Goal: Task Accomplishment & Management: Use online tool/utility

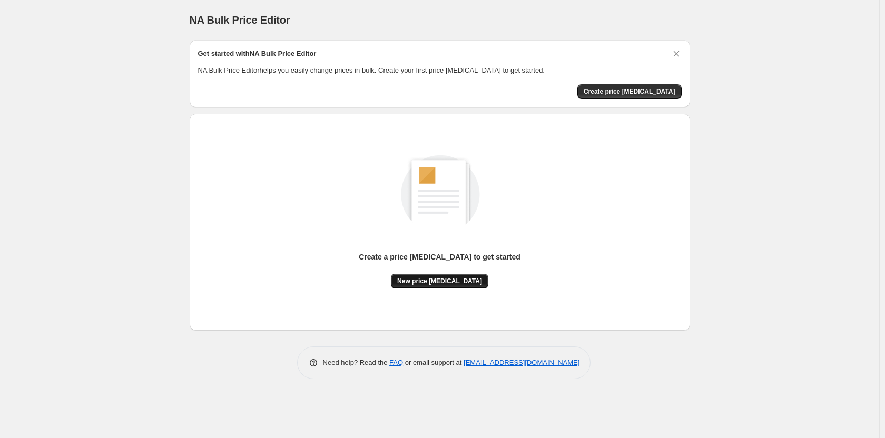
click at [460, 281] on span "New price change job" at bounding box center [439, 281] width 85 height 8
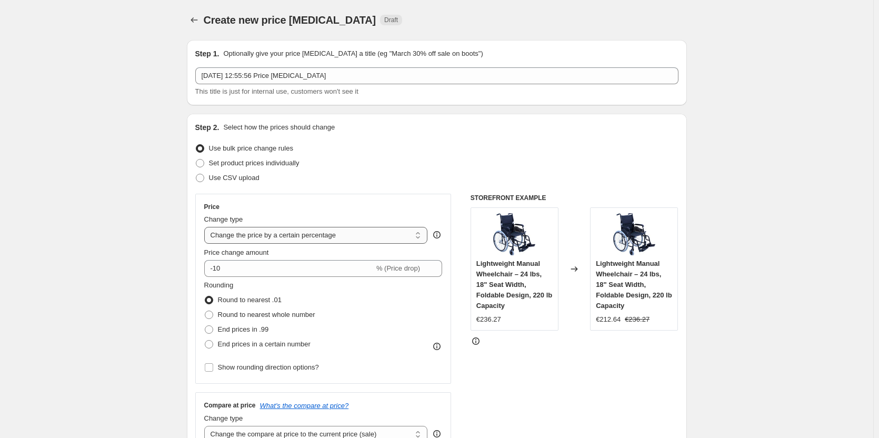
click at [307, 243] on select "Change the price to a certain amount Change the price by a certain amount Chang…" at bounding box center [316, 235] width 224 height 17
select select "to"
click at [206, 227] on select "Change the price to a certain amount Change the price by a certain amount Chang…" at bounding box center [316, 235] width 224 height 17
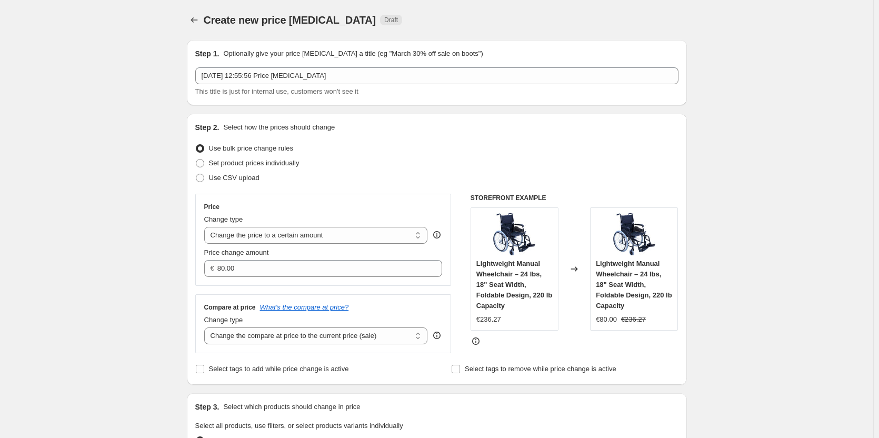
click at [271, 277] on div "Price Change type Change the price to a certain amount Change the price by a ce…" at bounding box center [323, 240] width 256 height 92
click at [266, 270] on input "80.00" at bounding box center [321, 268] width 209 height 17
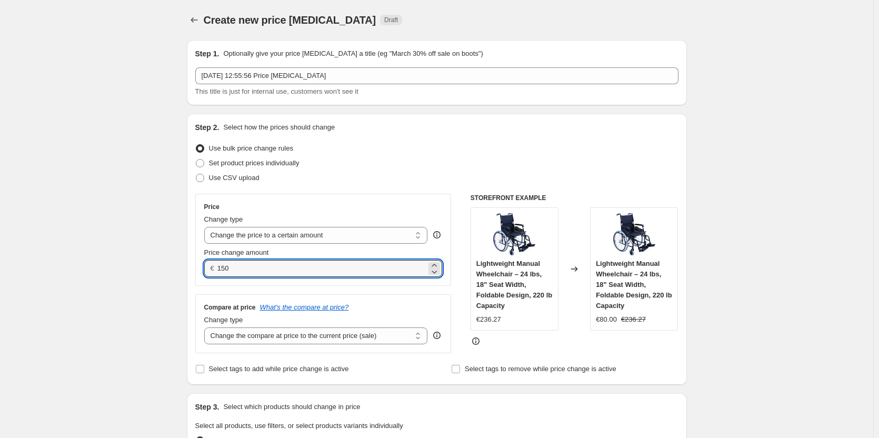
type input "150.00"
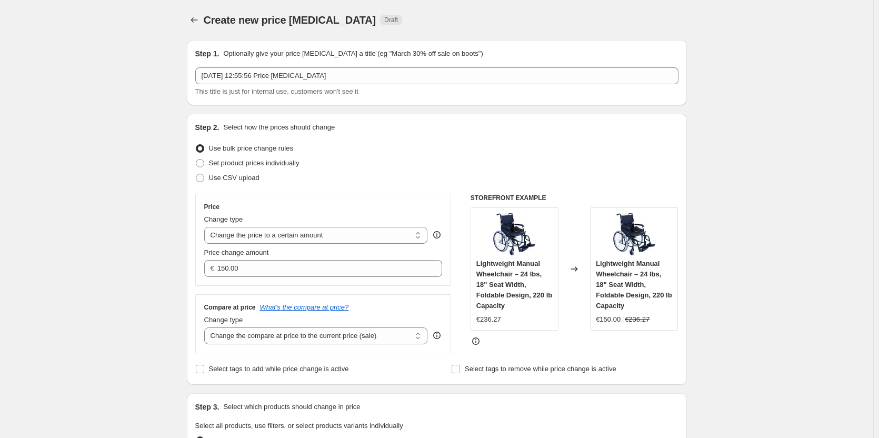
click at [590, 345] on div at bounding box center [575, 341] width 208 height 11
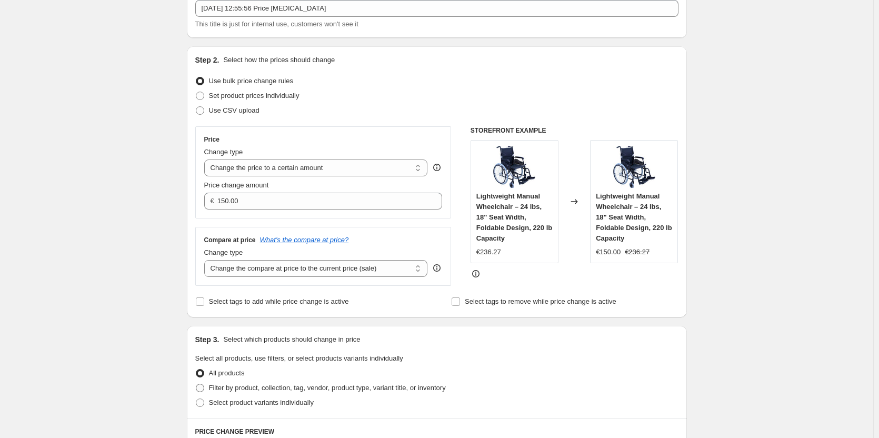
scroll to position [211, 0]
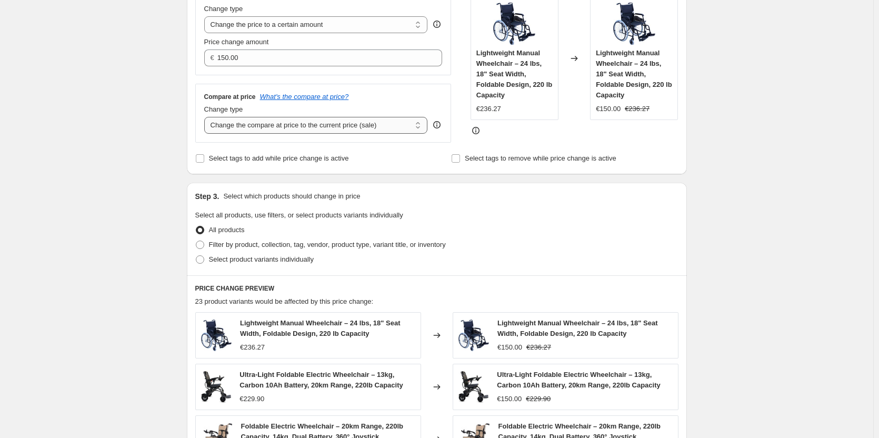
click at [286, 121] on select "Change the compare at price to the current price (sale) Change the compare at p…" at bounding box center [316, 125] width 224 height 17
select select "remove"
click at [206, 117] on select "Change the compare at price to the current price (sale) Change the compare at p…" at bounding box center [316, 125] width 224 height 17
click at [496, 246] on div "Filter by product, collection, tag, vendor, product type, variant title, or inv…" at bounding box center [436, 244] width 483 height 15
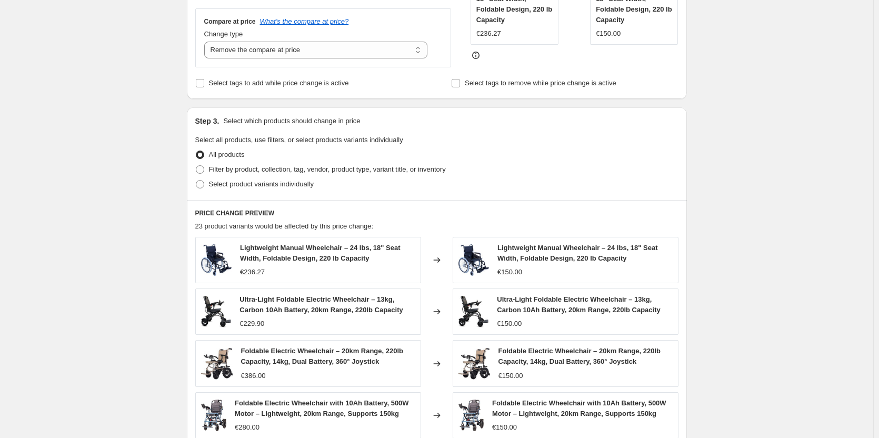
scroll to position [158, 0]
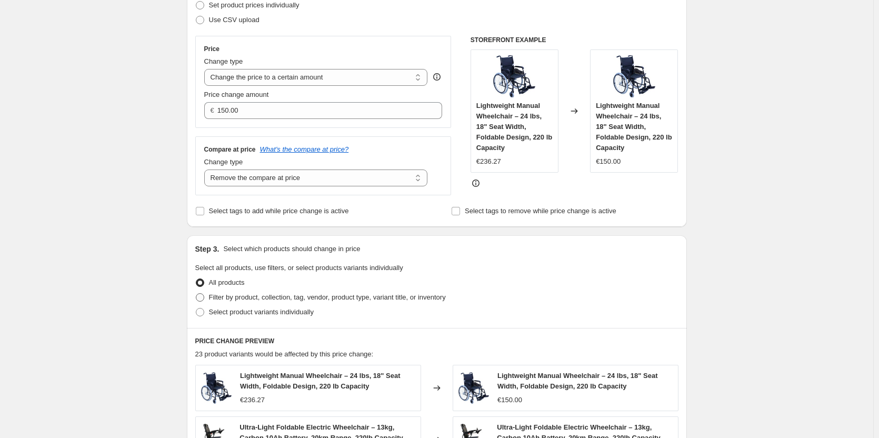
click at [203, 298] on span at bounding box center [200, 297] width 8 height 8
click at [196, 294] on input "Filter by product, collection, tag, vendor, product type, variant title, or inv…" at bounding box center [196, 293] width 1 height 1
radio input "true"
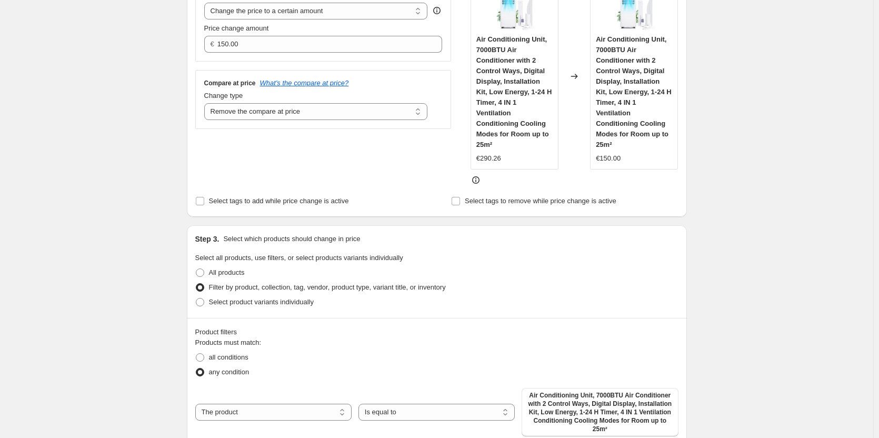
scroll to position [316, 0]
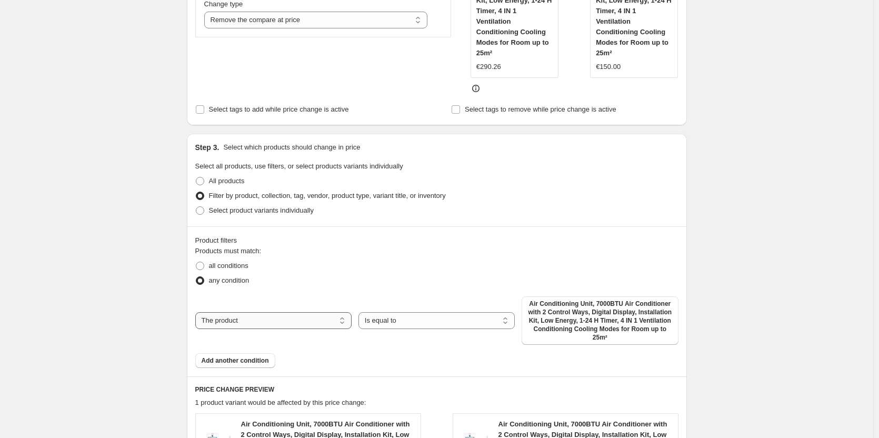
click at [246, 320] on select "The product The product's collection The product's tag The product's vendor The…" at bounding box center [273, 320] width 156 height 17
select select "collection"
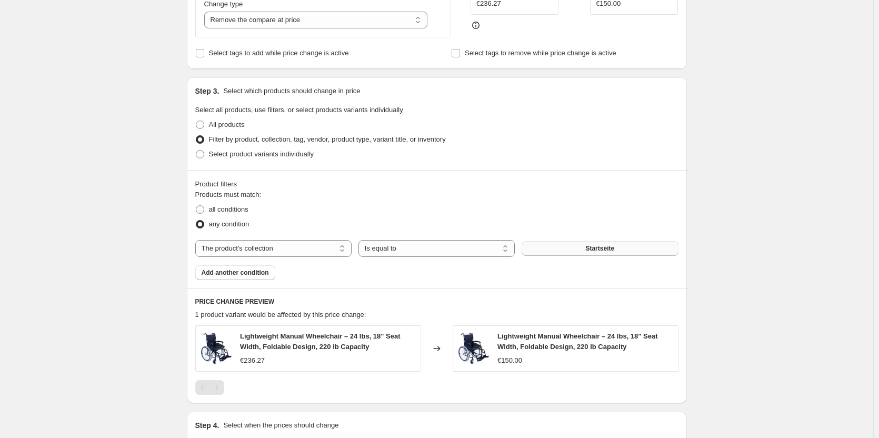
click at [596, 245] on span "Startseite" at bounding box center [600, 248] width 29 height 8
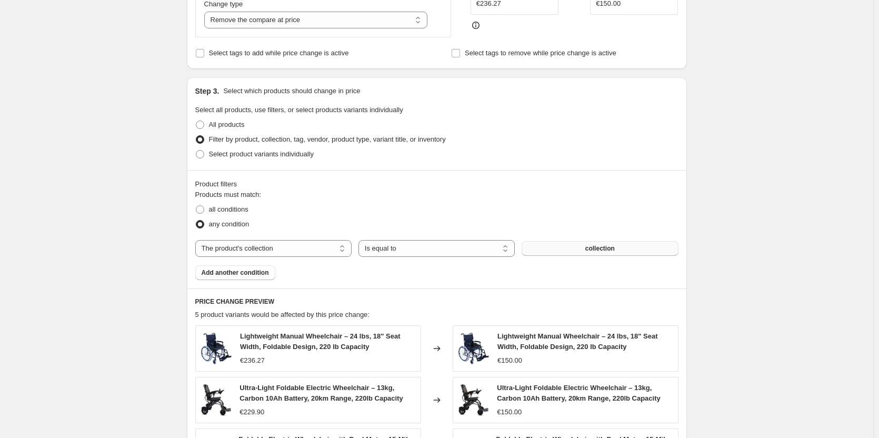
click at [601, 249] on span "collection" at bounding box center [600, 248] width 29 height 8
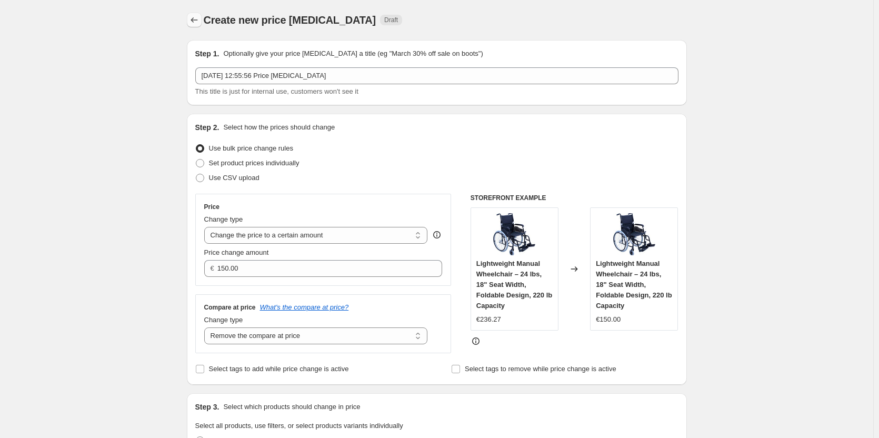
click at [200, 18] on icon "Price change jobs" at bounding box center [194, 20] width 11 height 11
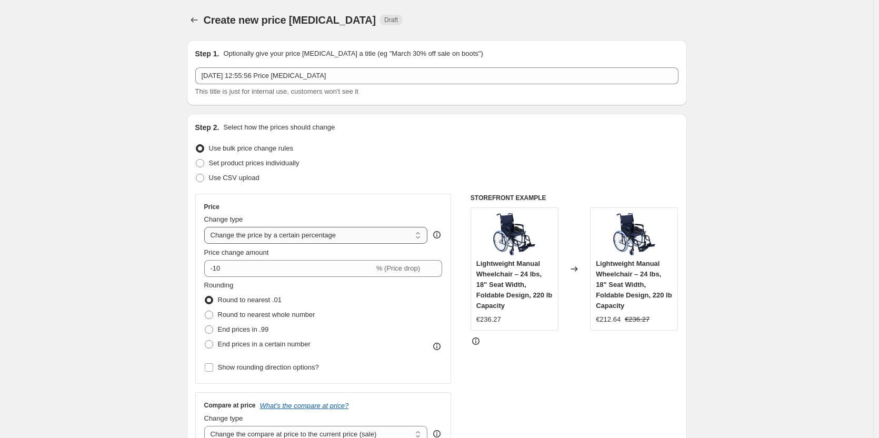
click at [328, 234] on select "Change the price to a certain amount Change the price by a certain amount Chang…" at bounding box center [316, 235] width 224 height 17
select select "to"
click at [206, 227] on select "Change the price to a certain amount Change the price by a certain amount Chang…" at bounding box center [316, 235] width 224 height 17
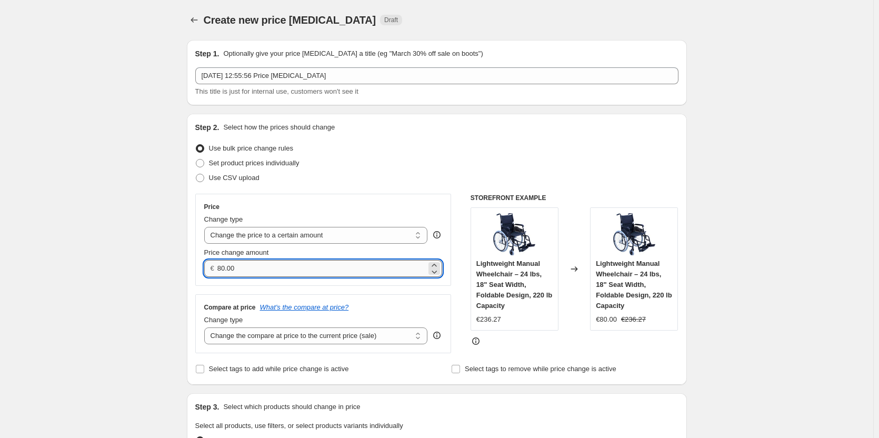
click at [309, 270] on input "80.00" at bounding box center [321, 268] width 209 height 17
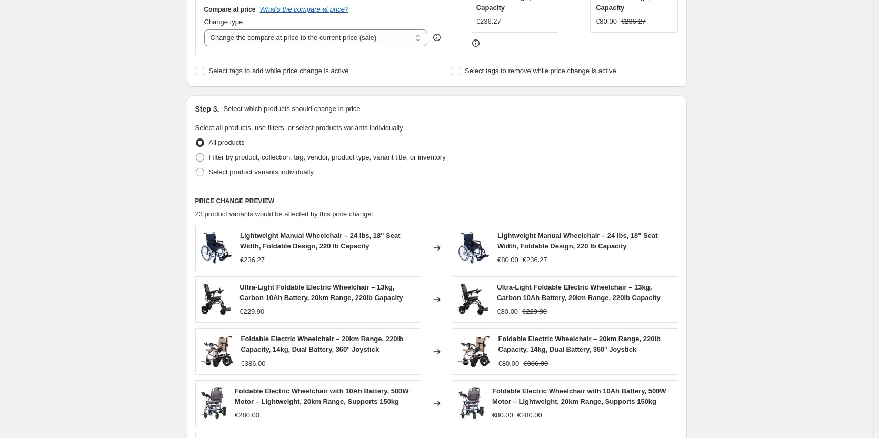
scroll to position [316, 0]
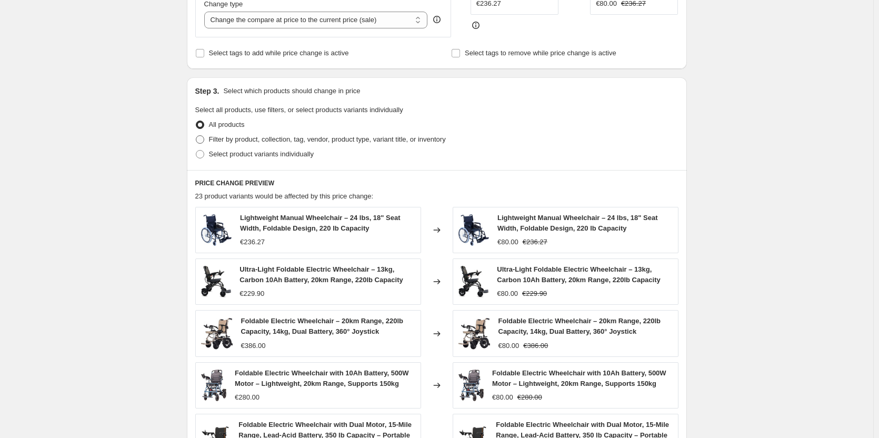
type input "150.00"
click at [201, 141] on span at bounding box center [200, 139] width 8 height 8
click at [196, 136] on input "Filter by product, collection, tag, vendor, product type, variant title, or inv…" at bounding box center [196, 135] width 1 height 1
radio input "true"
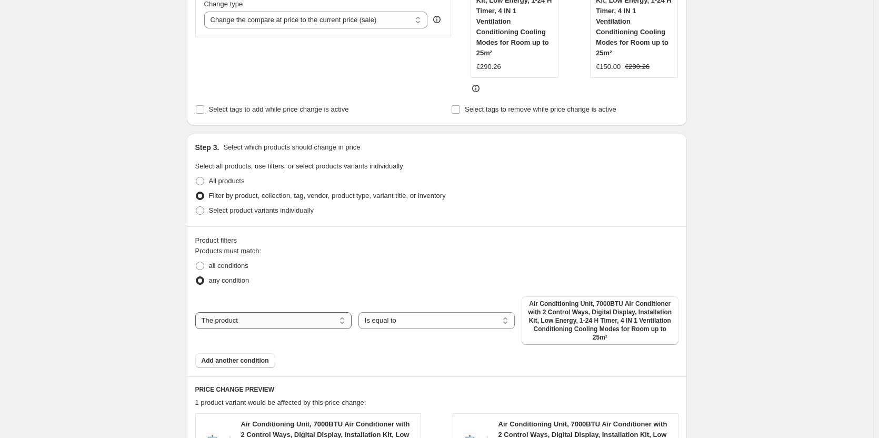
click at [279, 324] on select "The product The product's collection The product's tag The product's vendor The…" at bounding box center [273, 320] width 156 height 17
select select "collection"
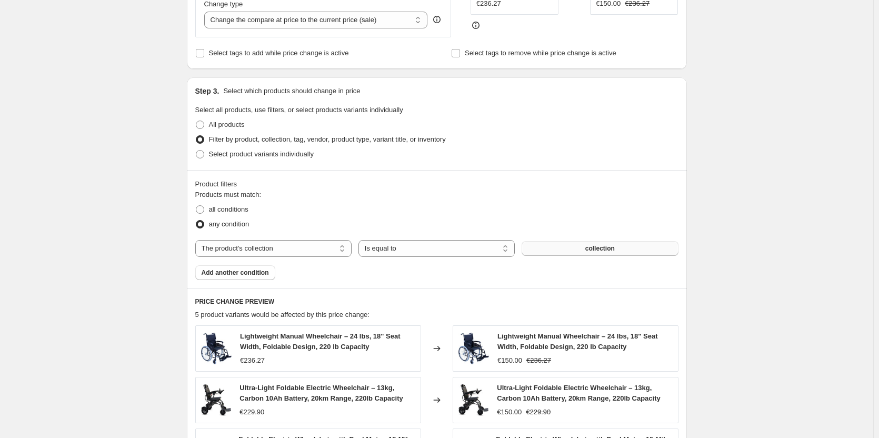
click at [590, 249] on span "collection" at bounding box center [600, 248] width 29 height 8
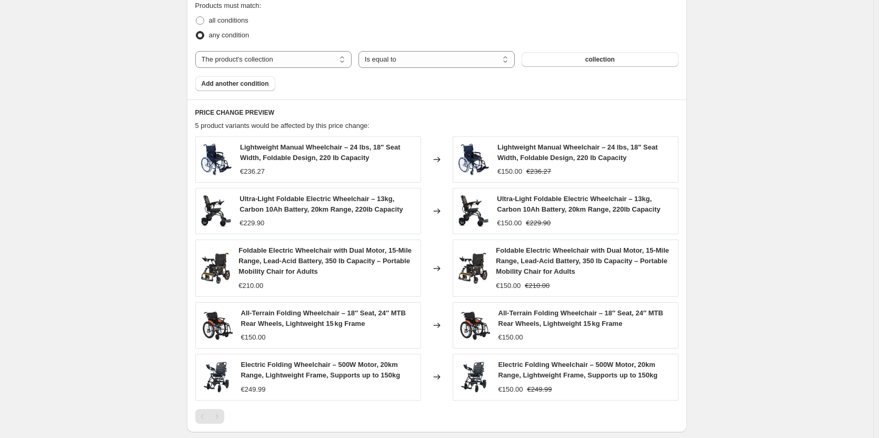
scroll to position [662, 0]
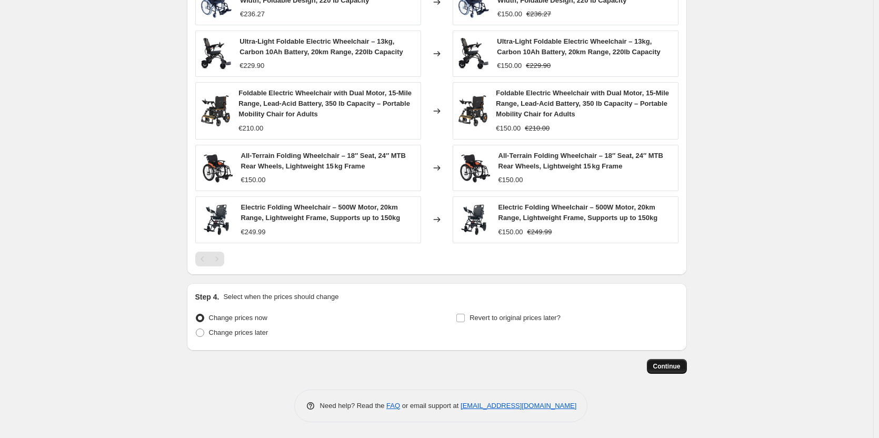
click at [679, 368] on span "Continue" at bounding box center [667, 366] width 27 height 8
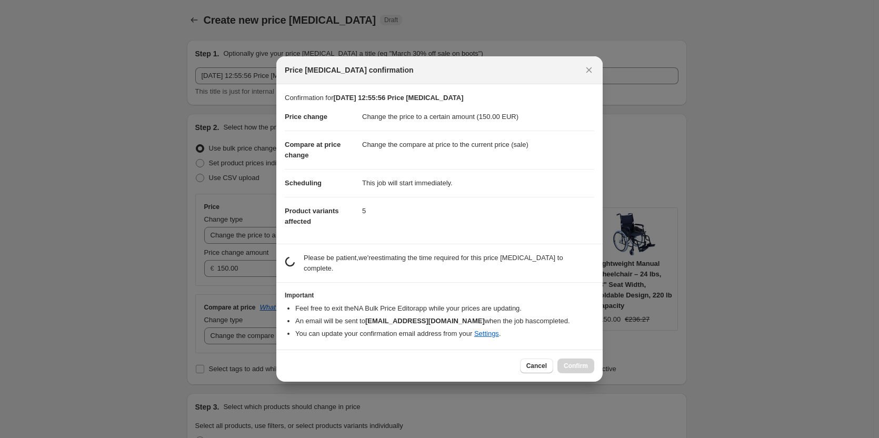
scroll to position [0, 0]
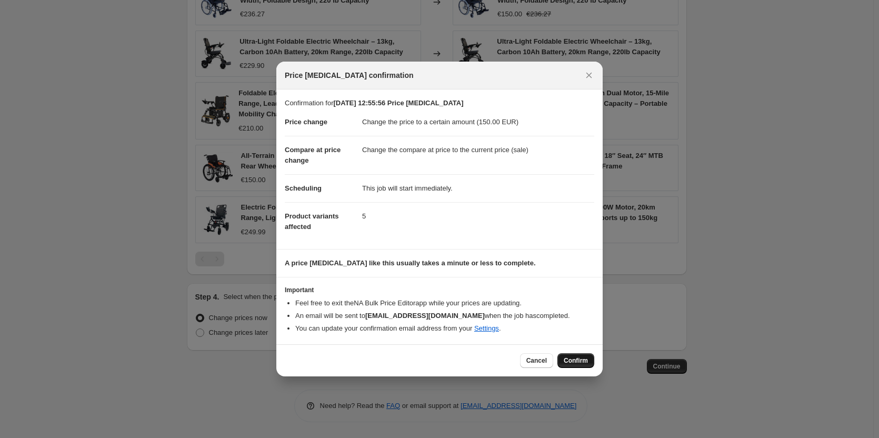
click at [575, 362] on span "Confirm" at bounding box center [576, 361] width 24 height 8
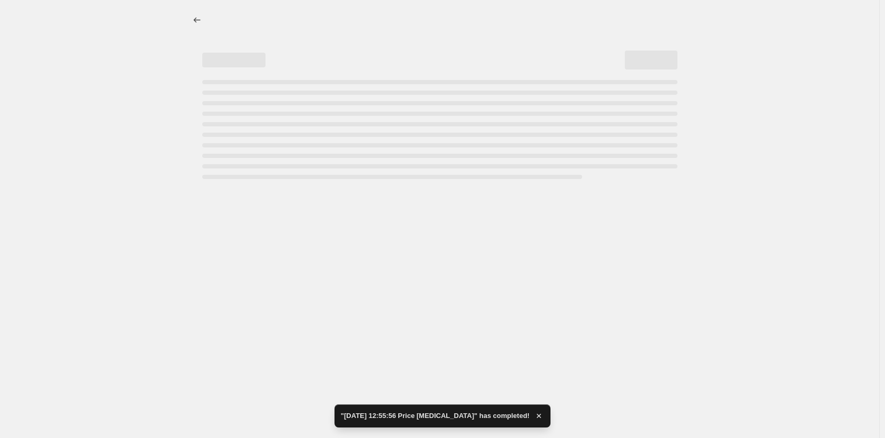
select select "collection"
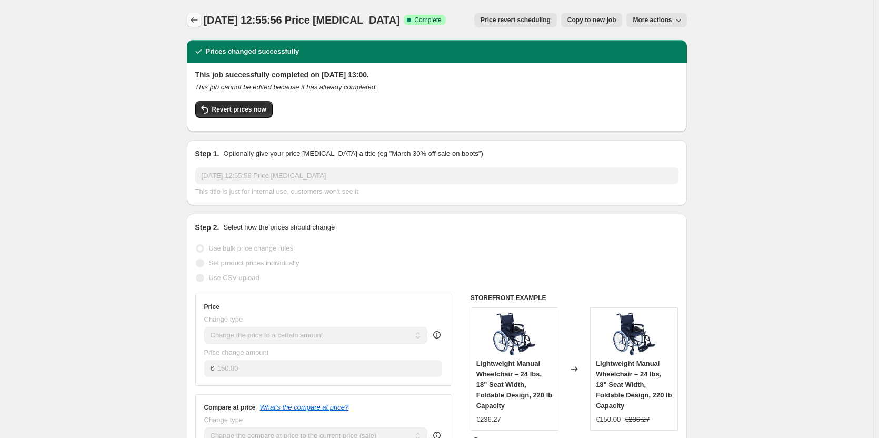
click at [197, 20] on icon "Price change jobs" at bounding box center [194, 20] width 11 height 11
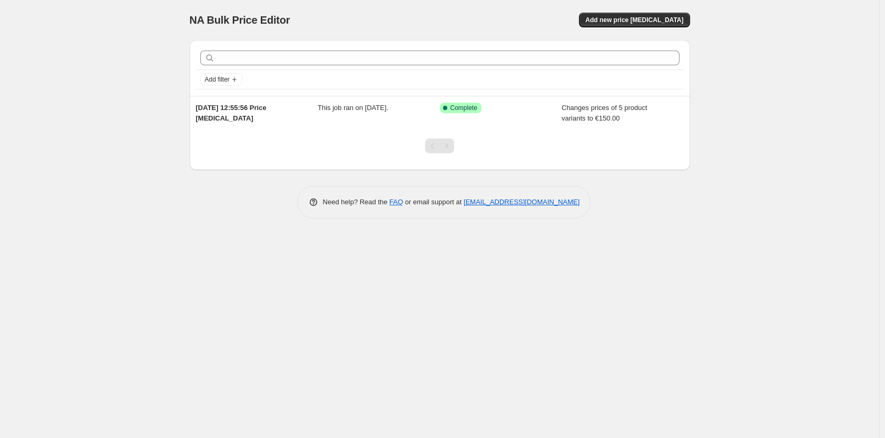
click at [629, 34] on div "NA Bulk Price Editor. This page is ready NA Bulk Price Editor Add new price cha…" at bounding box center [440, 20] width 500 height 40
click at [632, 18] on span "Add new price [MEDICAL_DATA]" at bounding box center [634, 20] width 98 height 8
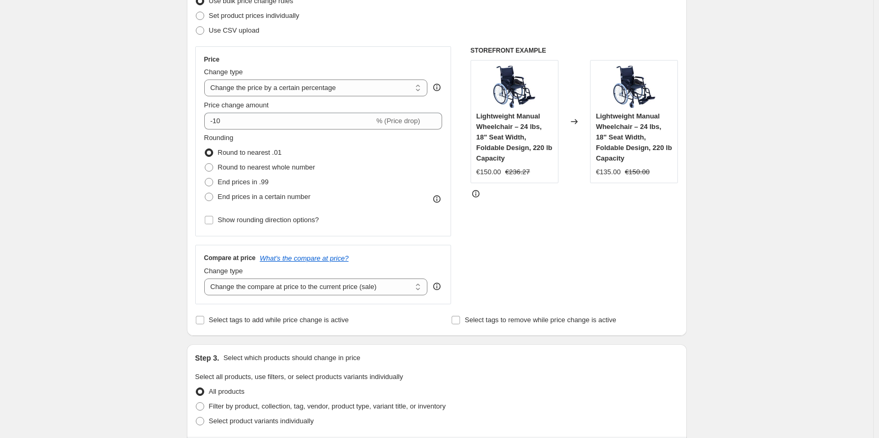
scroll to position [53, 0]
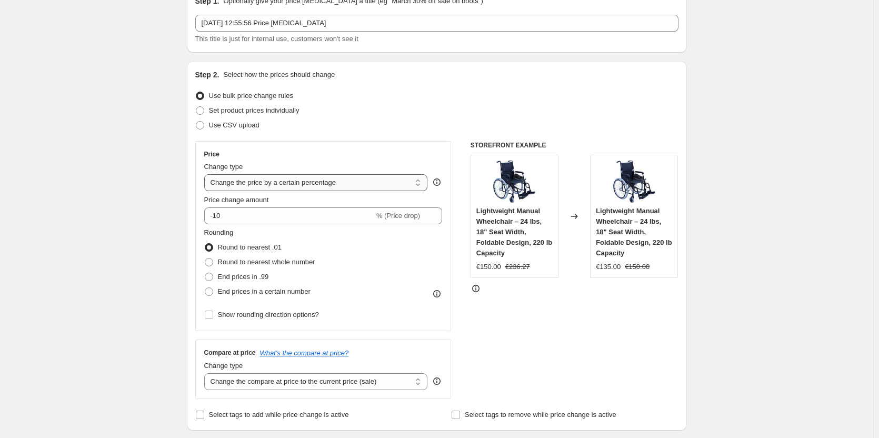
click at [278, 185] on select "Change the price to a certain amount Change the price by a certain amount Chang…" at bounding box center [316, 182] width 224 height 17
select select "to"
click at [206, 174] on select "Change the price to a certain amount Change the price by a certain amount Chang…" at bounding box center [316, 182] width 224 height 17
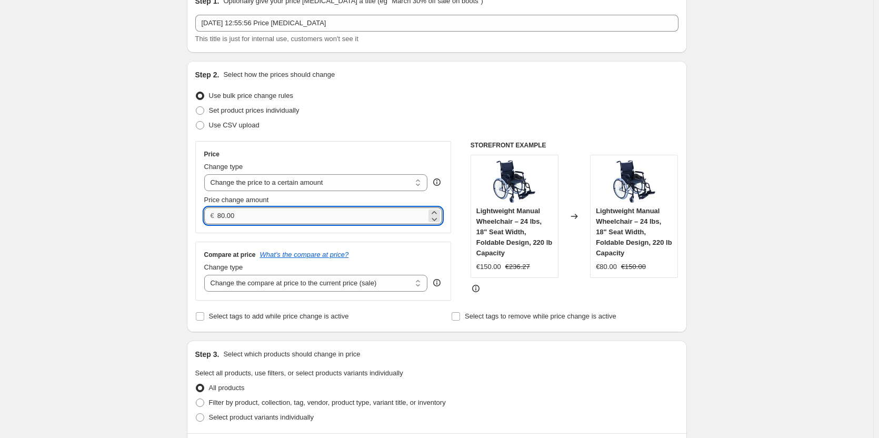
click at [292, 217] on input "80.00" at bounding box center [321, 215] width 209 height 17
click at [271, 230] on div "Price Change type Change the price to a certain amount Change the price by a ce…" at bounding box center [323, 187] width 256 height 92
click at [267, 214] on input "400.00" at bounding box center [321, 215] width 209 height 17
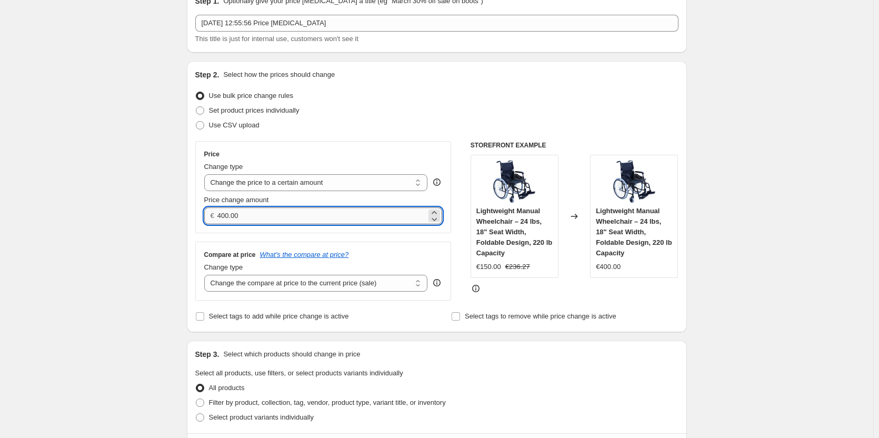
click at [267, 214] on input "400.00" at bounding box center [321, 215] width 209 height 17
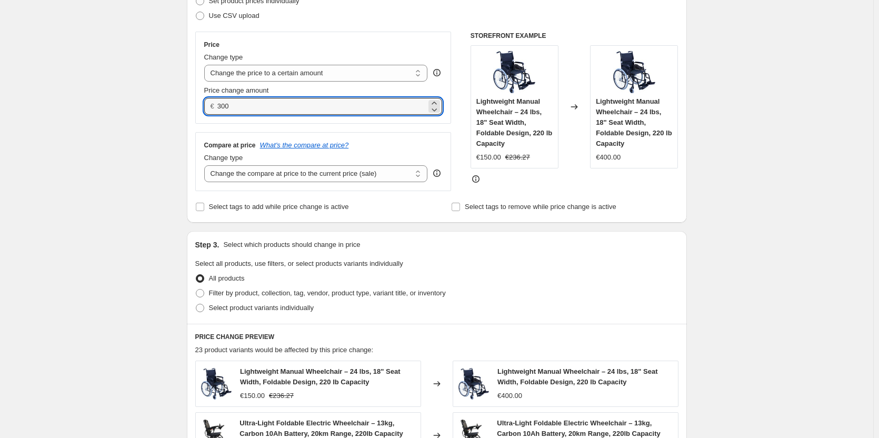
scroll to position [316, 0]
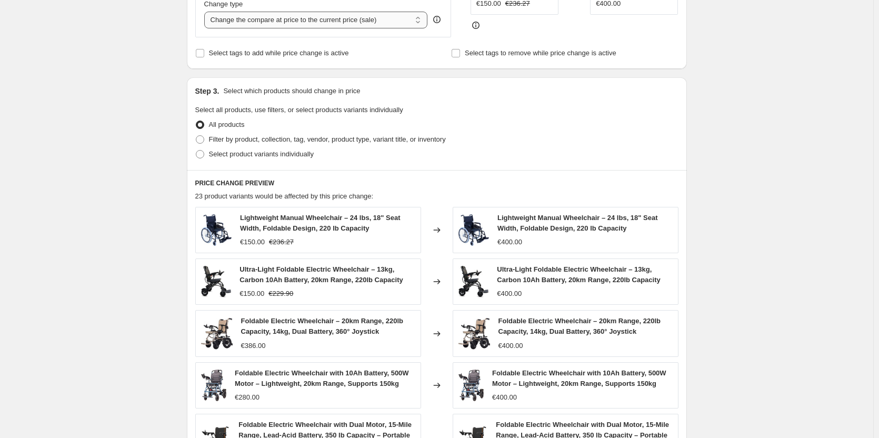
type input "300.00"
click at [255, 21] on select "Change the compare at price to the current price (sale) Change the compare at p…" at bounding box center [316, 20] width 224 height 17
select select "remove"
click at [206, 12] on select "Change the compare at price to the current price (sale) Change the compare at p…" at bounding box center [316, 20] width 224 height 17
click at [204, 135] on span at bounding box center [200, 139] width 8 height 8
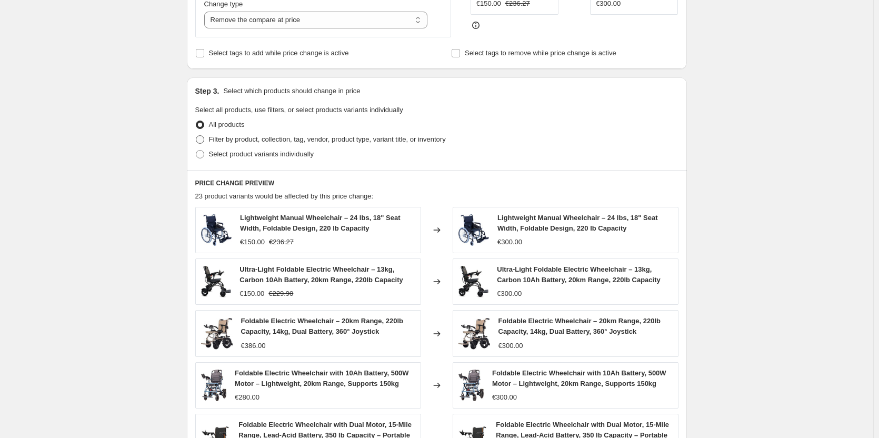
click at [196, 135] on input "Filter by product, collection, tag, vendor, product type, variant title, or inv…" at bounding box center [196, 135] width 1 height 1
radio input "true"
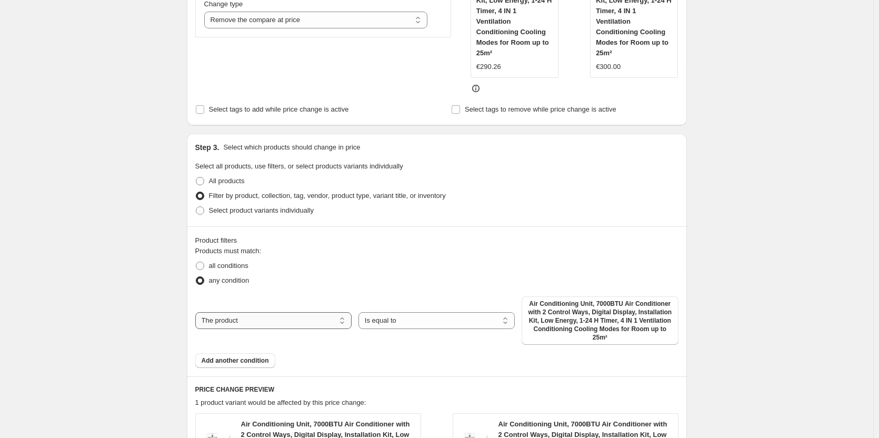
click at [290, 319] on select "The product The product's collection The product's tag The product's vendor The…" at bounding box center [273, 320] width 156 height 17
select select "collection"
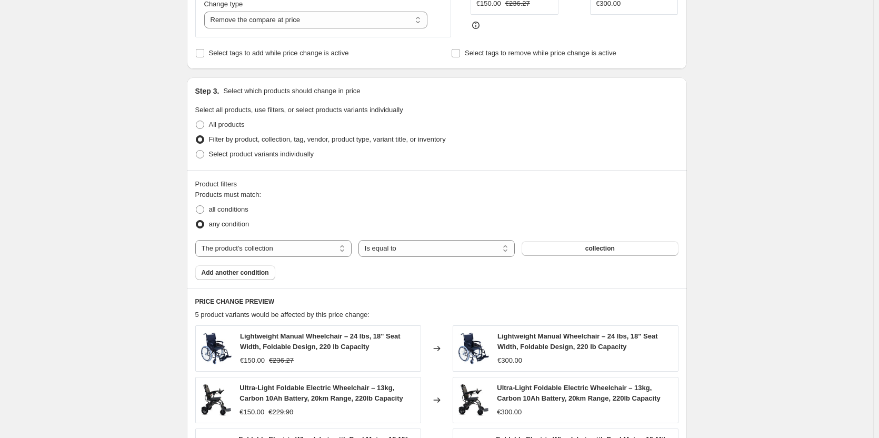
click at [590, 251] on span "collection" at bounding box center [600, 248] width 29 height 8
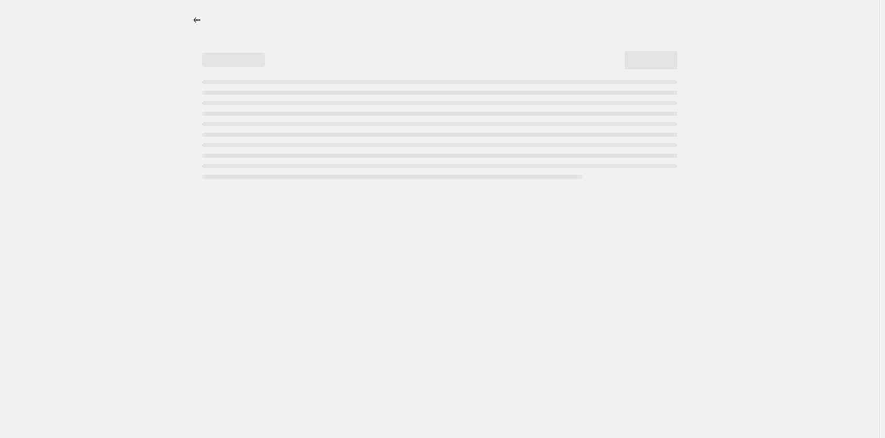
select select "percentage"
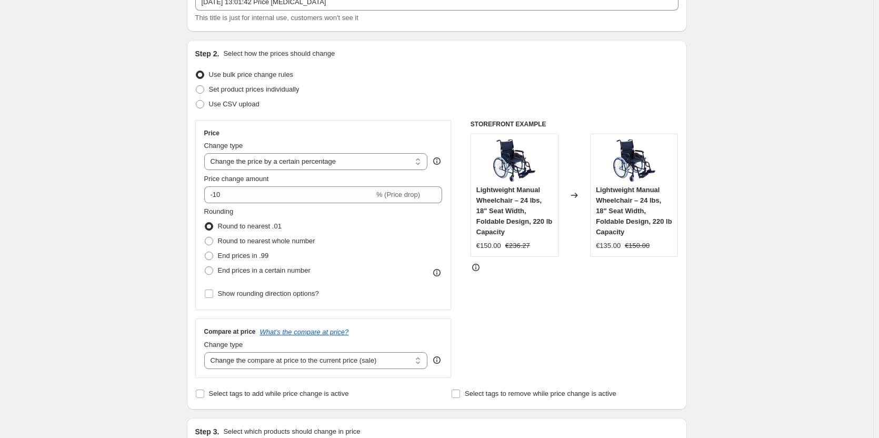
scroll to position [73, 0]
click at [202, 89] on span at bounding box center [200, 90] width 8 height 8
click at [196, 86] on input "Set product prices individually" at bounding box center [196, 86] width 1 height 1
radio input "true"
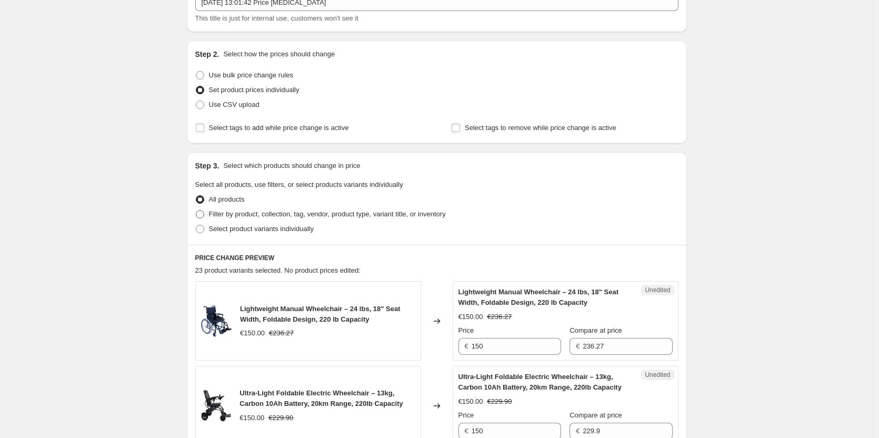
click at [204, 211] on span at bounding box center [200, 214] width 8 height 8
click at [196, 211] on input "Filter by product, collection, tag, vendor, product type, variant title, or inv…" at bounding box center [196, 210] width 1 height 1
radio input "true"
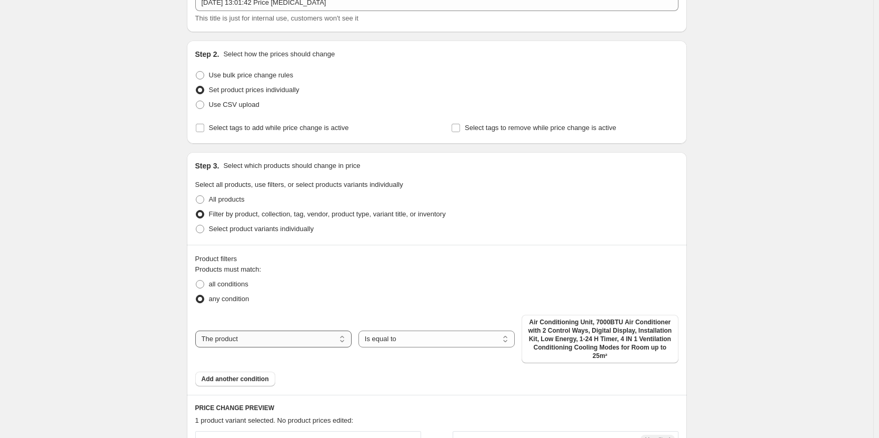
click at [299, 334] on select "The product The product's collection The product's tag The product's vendor The…" at bounding box center [273, 339] width 156 height 17
select select "collection"
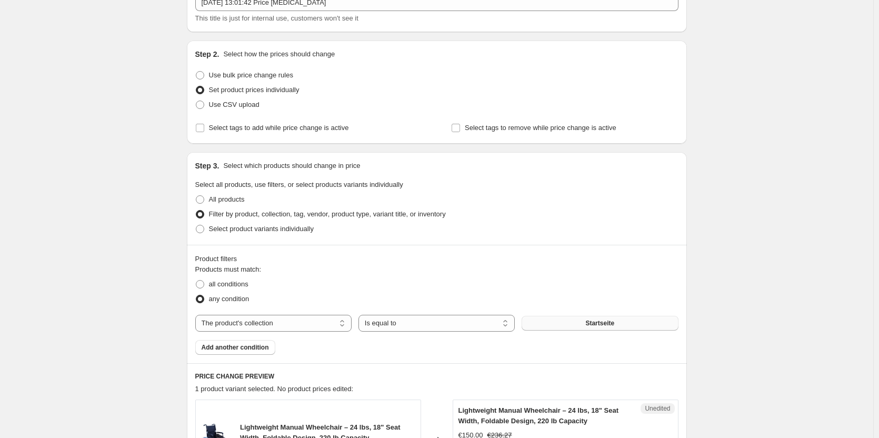
click at [612, 323] on span "Startseite" at bounding box center [600, 323] width 29 height 8
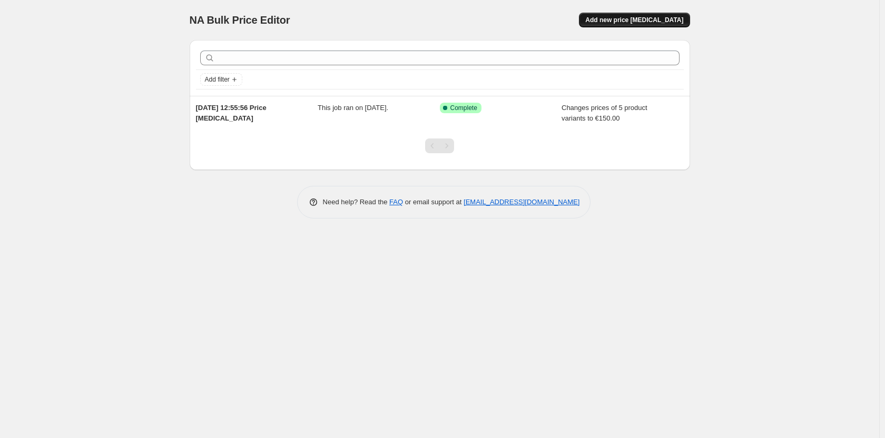
click at [674, 17] on span "Add new price [MEDICAL_DATA]" at bounding box center [634, 20] width 98 height 8
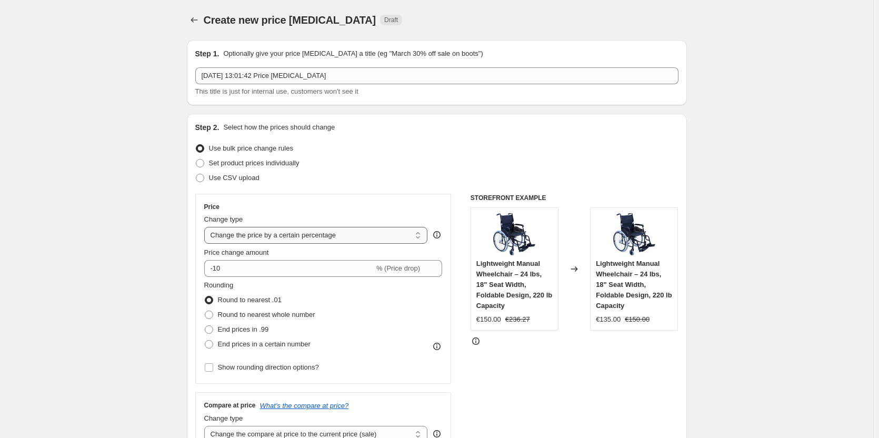
click at [300, 236] on select "Change the price to a certain amount Change the price by a certain amount Chang…" at bounding box center [316, 235] width 224 height 17
select select "to"
click at [206, 227] on select "Change the price to a certain amount Change the price by a certain amount Chang…" at bounding box center [316, 235] width 224 height 17
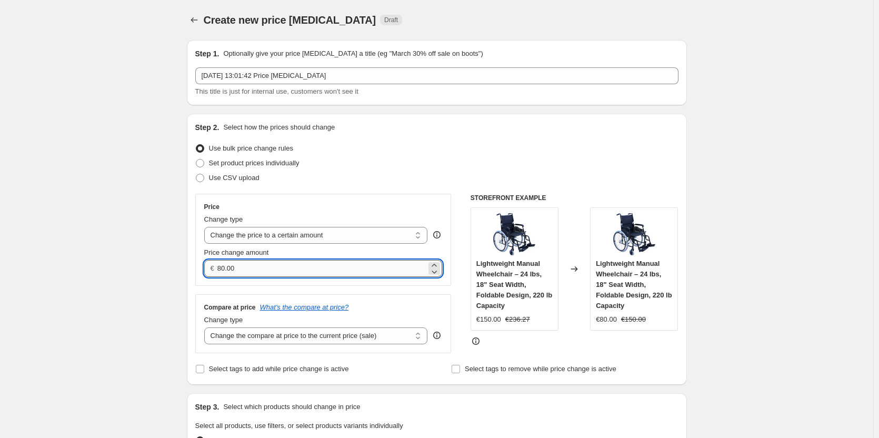
click at [290, 272] on input "80.00" at bounding box center [321, 268] width 209 height 17
click at [226, 266] on input "299.93" at bounding box center [321, 268] width 209 height 17
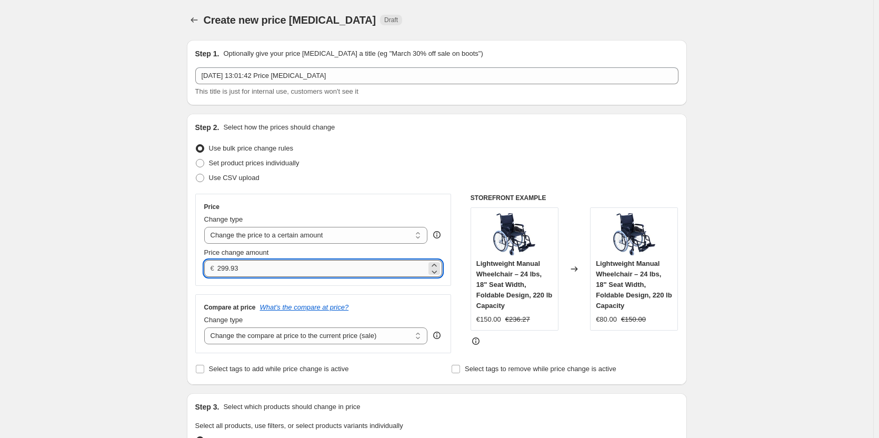
click at [226, 266] on input "299.93" at bounding box center [321, 268] width 209 height 17
type input "300.00"
drag, startPoint x: 494, startPoint y: 349, endPoint x: 479, endPoint y: 353, distance: 15.8
click at [494, 348] on div "STOREFRONT EXAMPLE Lightweight Manual Wheelchair – 24 lbs, 18" Seat Width, Fold…" at bounding box center [575, 274] width 208 height 160
drag, startPoint x: 358, startPoint y: 320, endPoint x: 358, endPoint y: 340, distance: 20.0
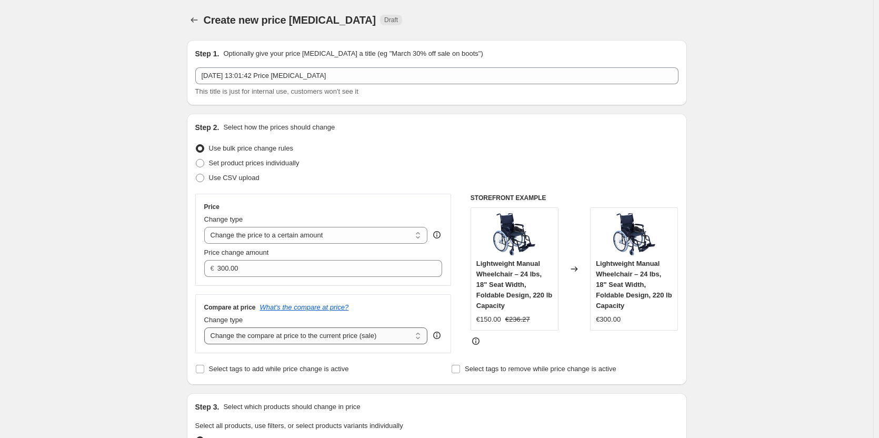
click at [358, 320] on div "Change type" at bounding box center [316, 320] width 224 height 11
click at [359, 340] on select "Change the compare at price to the current price (sale) Change the compare at p…" at bounding box center [316, 336] width 224 height 17
select select "remove"
click at [206, 328] on select "Change the compare at price to the current price (sale) Change the compare at p…" at bounding box center [316, 336] width 224 height 17
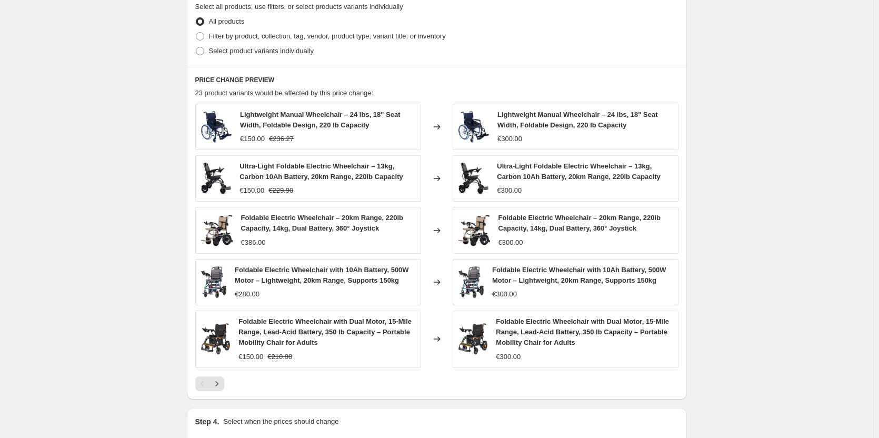
scroll to position [369, 0]
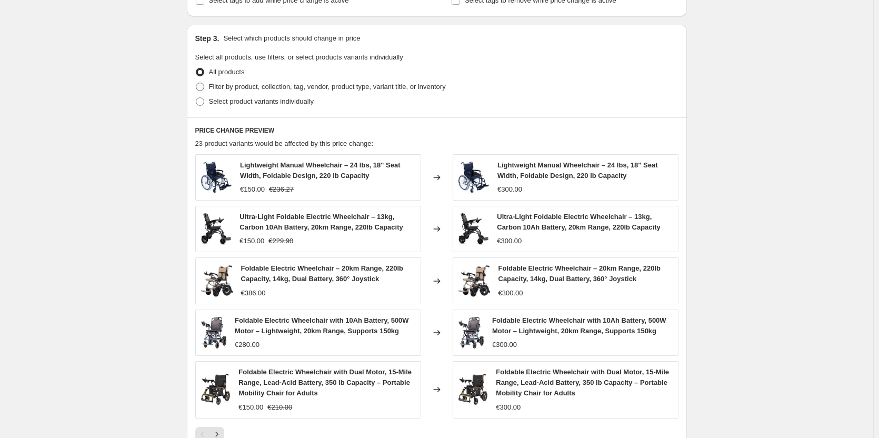
click at [204, 86] on span at bounding box center [200, 87] width 8 height 8
click at [196, 83] on input "Filter by product, collection, tag, vendor, product type, variant title, or inv…" at bounding box center [196, 83] width 1 height 1
radio input "true"
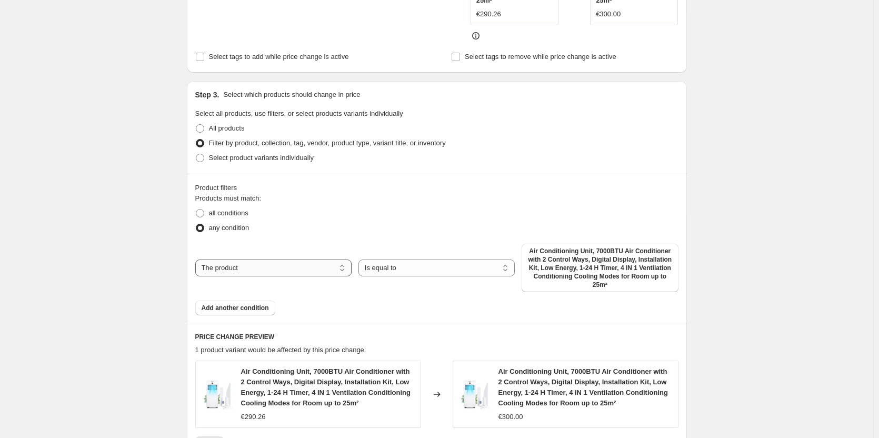
click at [299, 268] on select "The product The product's collection The product's tag The product's vendor The…" at bounding box center [273, 268] width 156 height 17
select select "collection"
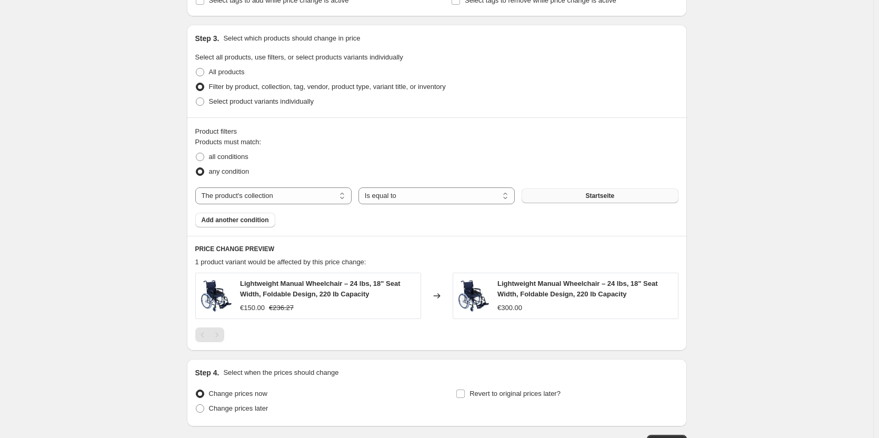
click at [615, 199] on span "Startseite" at bounding box center [600, 196] width 29 height 8
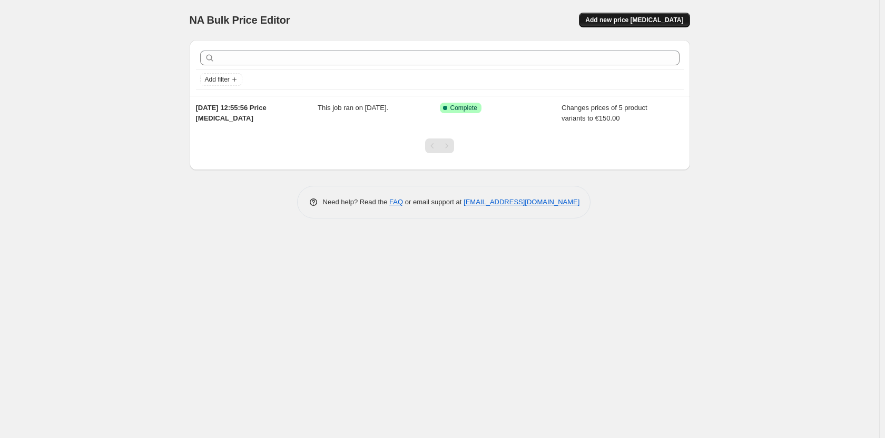
click at [635, 15] on button "Add new price change job" at bounding box center [634, 20] width 111 height 15
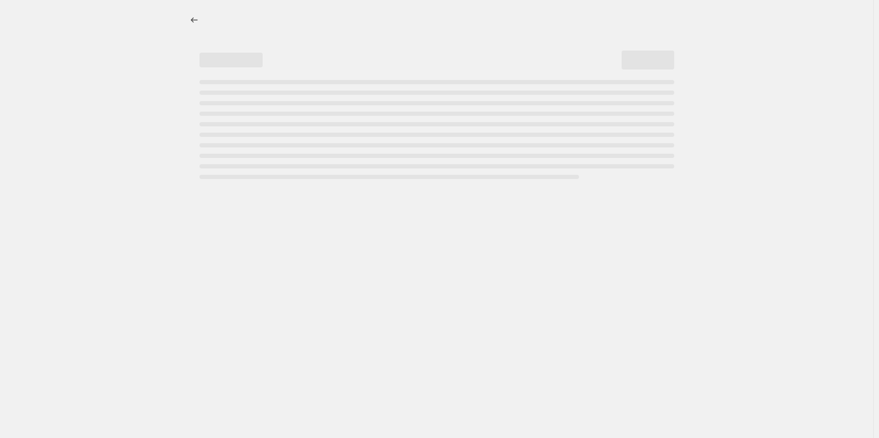
select select "percentage"
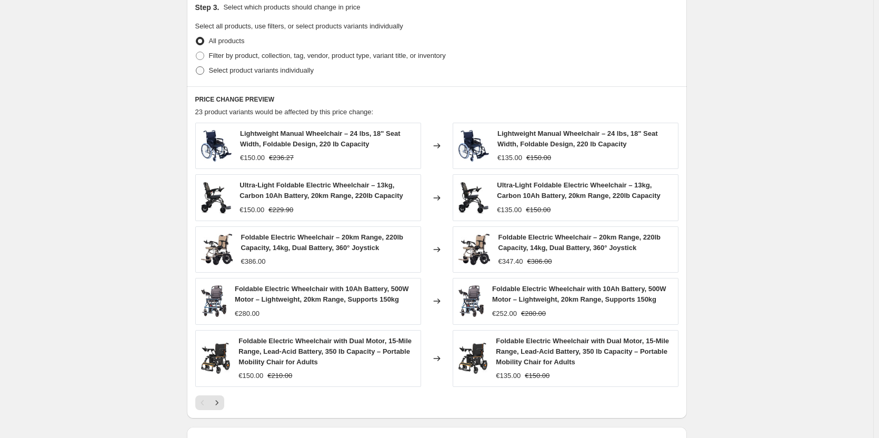
scroll to position [369, 0]
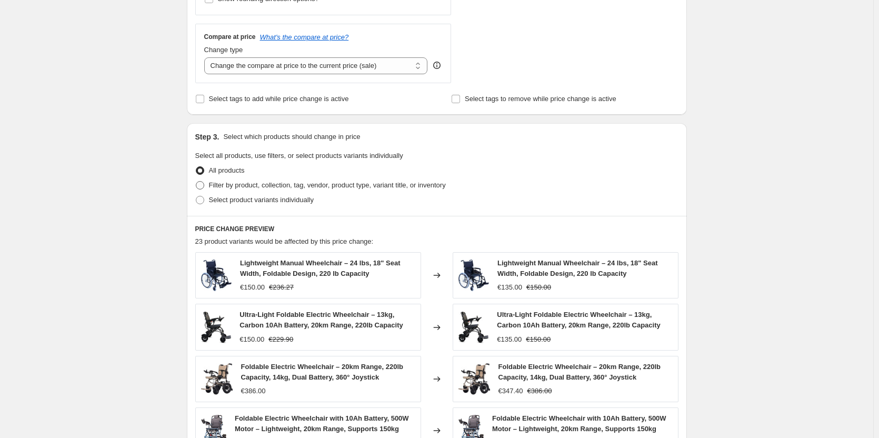
click at [205, 183] on span at bounding box center [199, 185] width 9 height 9
click at [196, 182] on input "Filter by product, collection, tag, vendor, product type, variant title, or inv…" at bounding box center [196, 181] width 1 height 1
radio input "true"
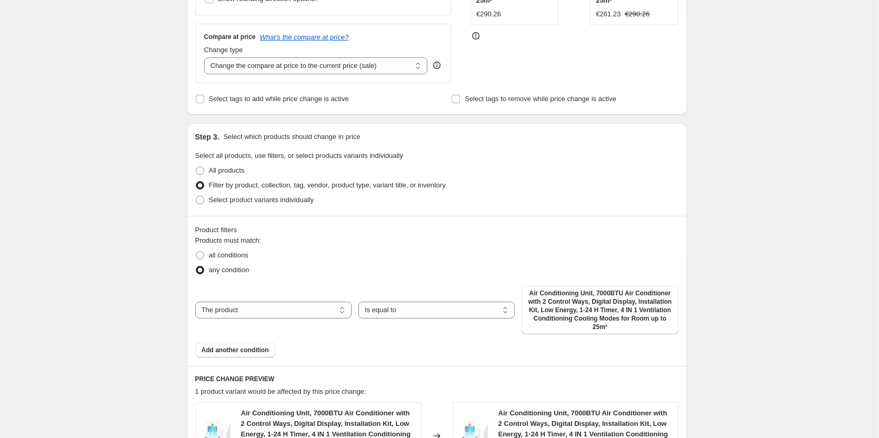
click at [290, 301] on div "The product The product's collection The product's tag The product's vendor The…" at bounding box center [436, 310] width 483 height 48
click at [297, 313] on select "The product The product's collection The product's tag The product's vendor The…" at bounding box center [273, 310] width 156 height 17
select select "collection"
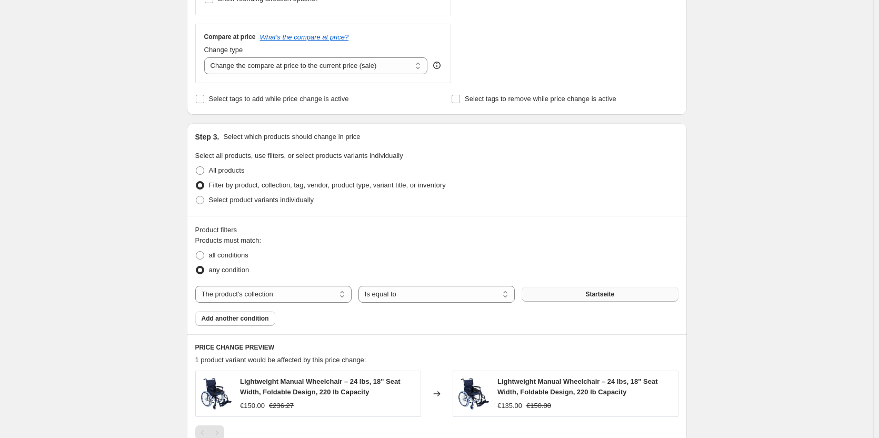
click at [591, 295] on span "Startseite" at bounding box center [600, 294] width 29 height 8
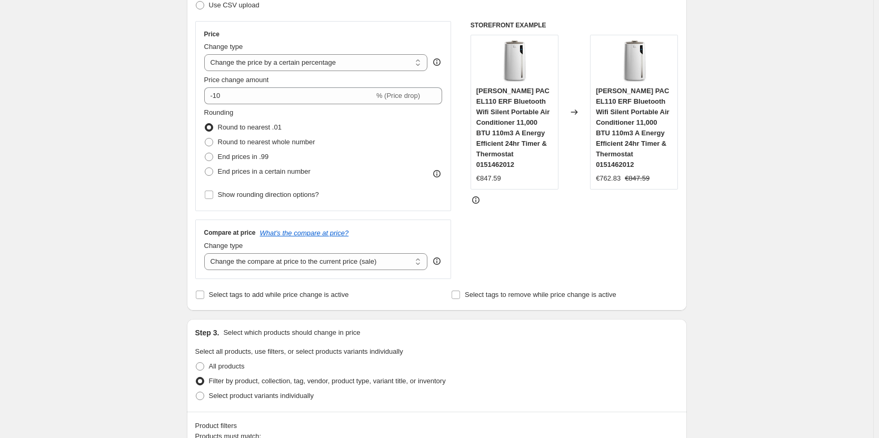
scroll to position [158, 0]
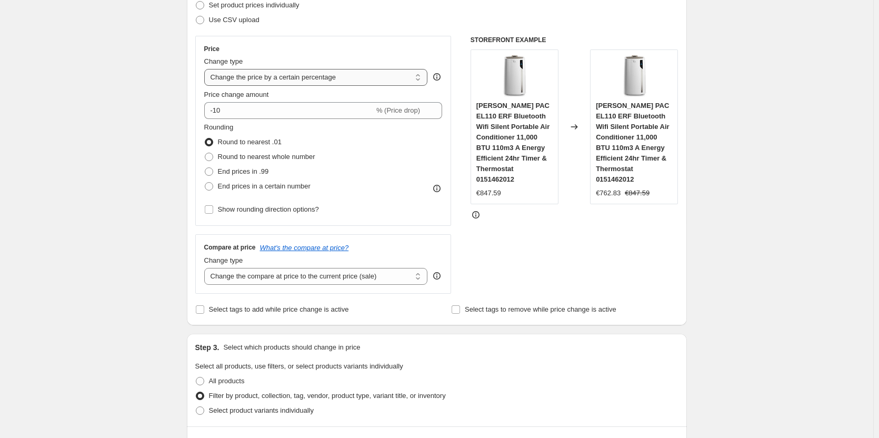
click at [293, 86] on select "Change the price to a certain amount Change the price by a certain amount Chang…" at bounding box center [316, 77] width 224 height 17
select select "to"
click at [206, 69] on select "Change the price to a certain amount Change the price by a certain amount Chang…" at bounding box center [316, 77] width 224 height 17
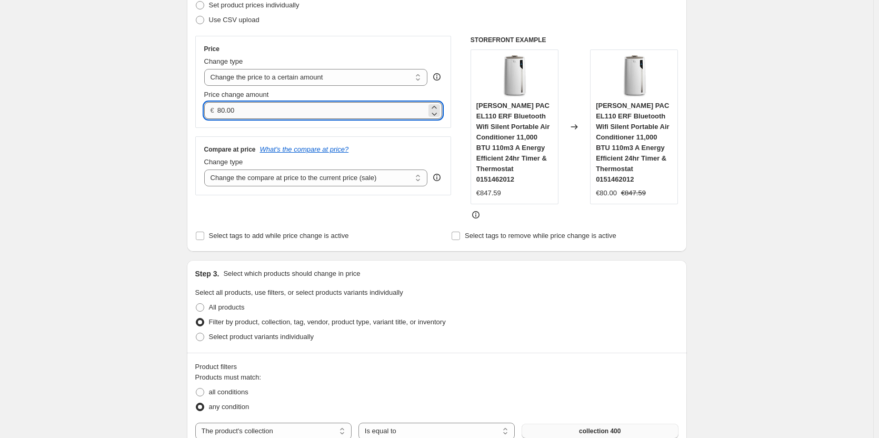
click at [276, 105] on input "80.00" at bounding box center [321, 110] width 209 height 17
click at [277, 105] on input "80.00" at bounding box center [321, 110] width 209 height 17
type input "300.00"
click at [354, 182] on select "Change the compare at price to the current price (sale) Change the compare at p…" at bounding box center [316, 178] width 224 height 17
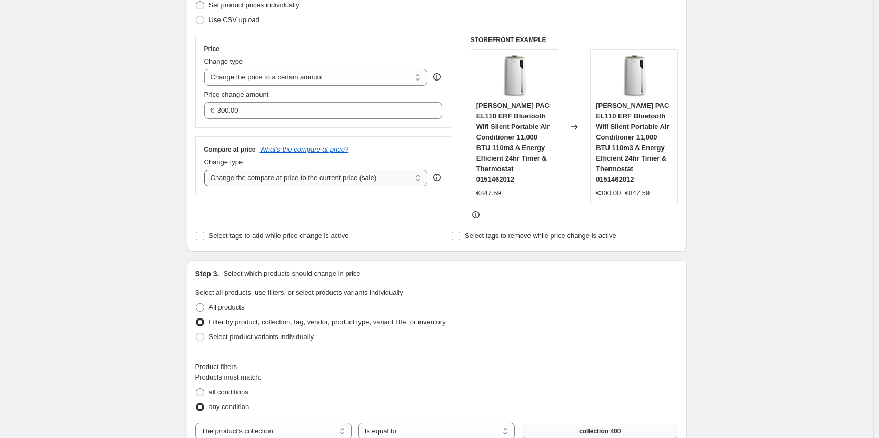
select select "remove"
click at [206, 170] on select "Change the compare at price to the current price (sale) Change the compare at p…" at bounding box center [316, 178] width 224 height 17
click at [583, 326] on div "Filter by product, collection, tag, vendor, product type, variant title, or inv…" at bounding box center [436, 322] width 483 height 15
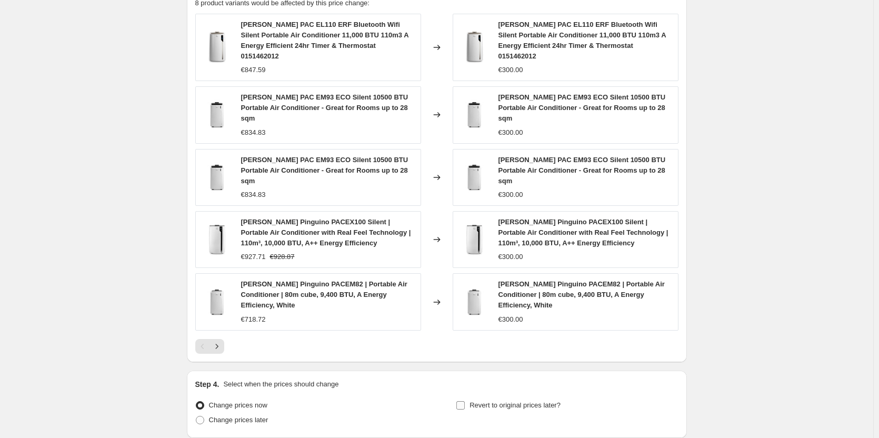
scroll to position [740, 0]
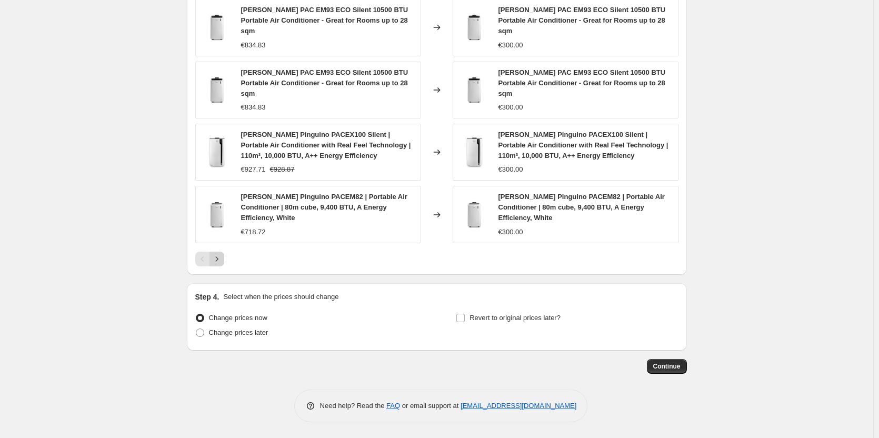
click at [214, 255] on icon "Next" at bounding box center [217, 259] width 11 height 11
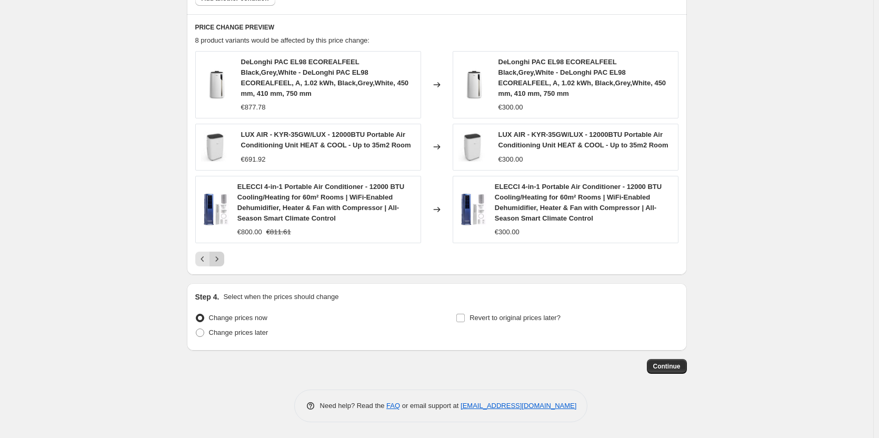
scroll to position [615, 0]
click at [670, 363] on span "Continue" at bounding box center [667, 366] width 27 height 8
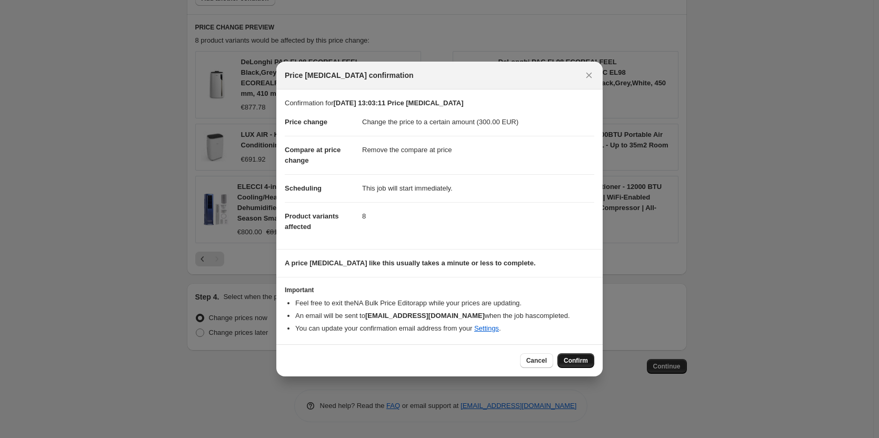
click at [578, 361] on span "Confirm" at bounding box center [576, 361] width 24 height 8
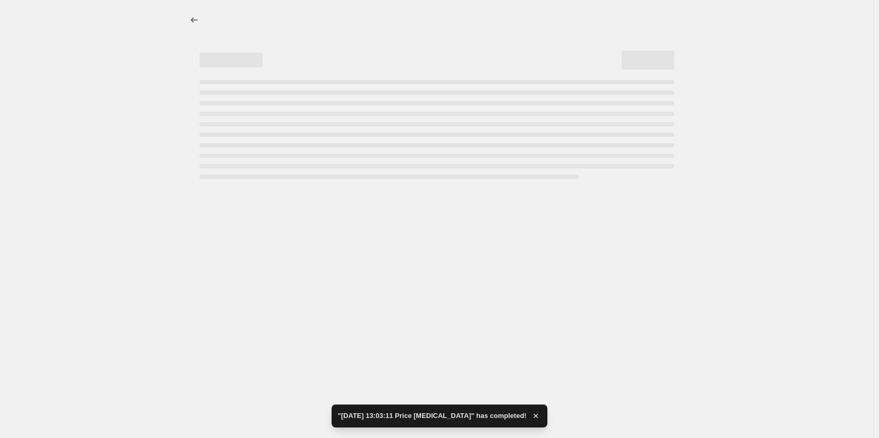
select select "remove"
select select "collection"
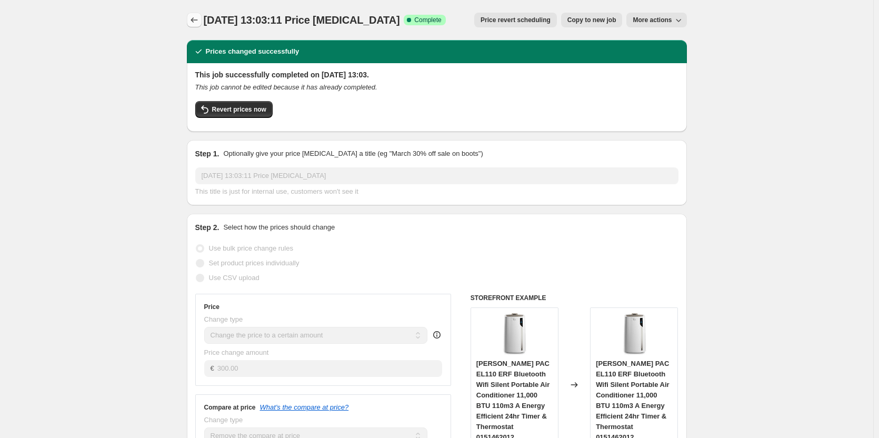
click at [200, 22] on icon "Price change jobs" at bounding box center [194, 20] width 11 height 11
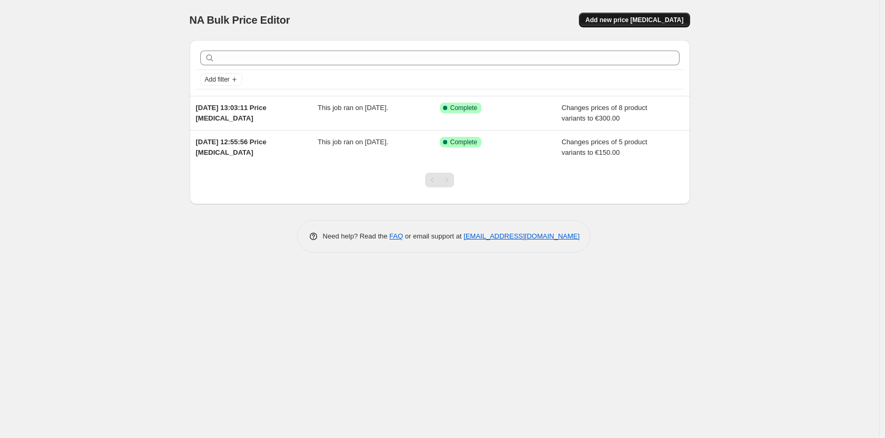
click at [624, 23] on span "Add new price [MEDICAL_DATA]" at bounding box center [634, 20] width 98 height 8
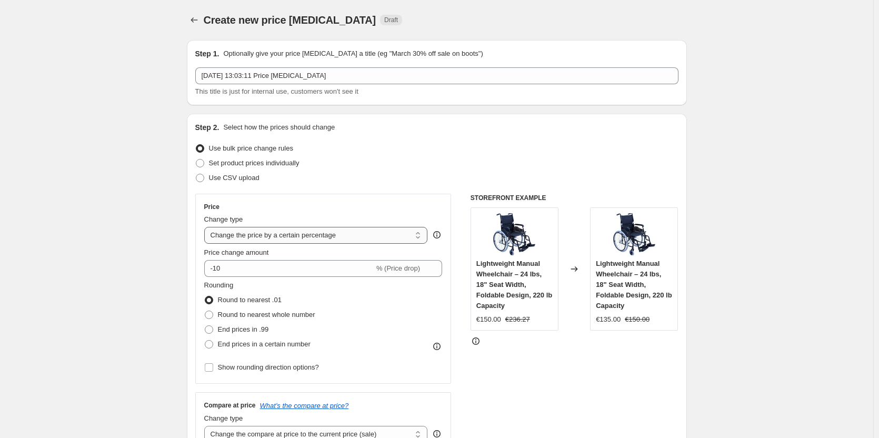
click at [329, 233] on select "Change the price to a certain amount Change the price by a certain amount Chang…" at bounding box center [316, 235] width 224 height 17
select select "to"
click at [206, 227] on select "Change the price to a certain amount Change the price by a certain amount Chang…" at bounding box center [316, 235] width 224 height 17
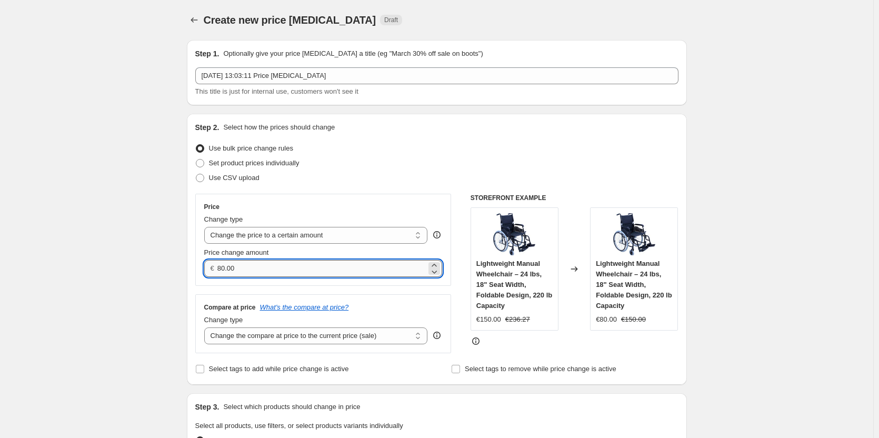
click at [280, 261] on input "80.00" at bounding box center [321, 268] width 209 height 17
type input "200.00"
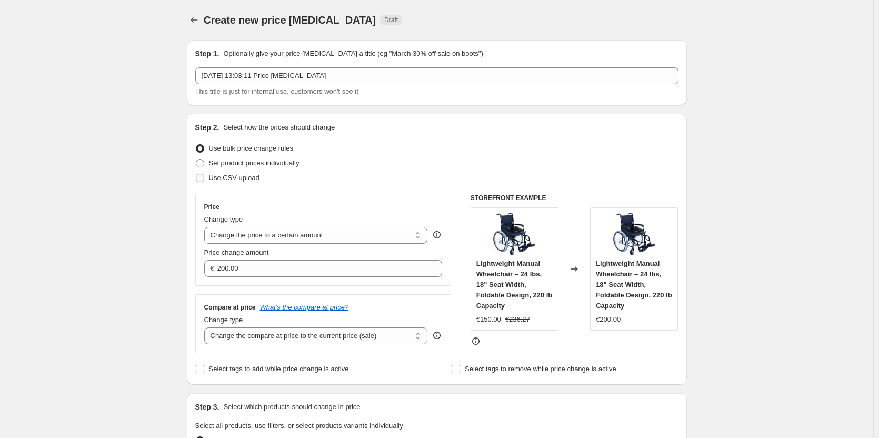
click at [504, 342] on div at bounding box center [575, 341] width 208 height 11
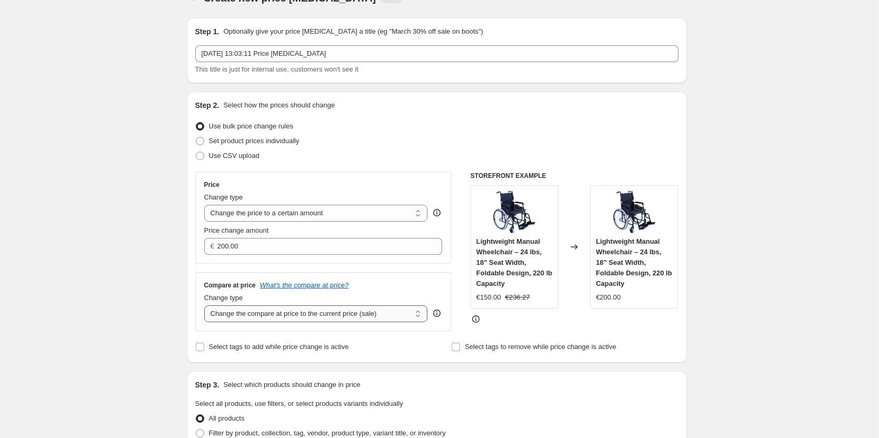
scroll to position [53, 0]
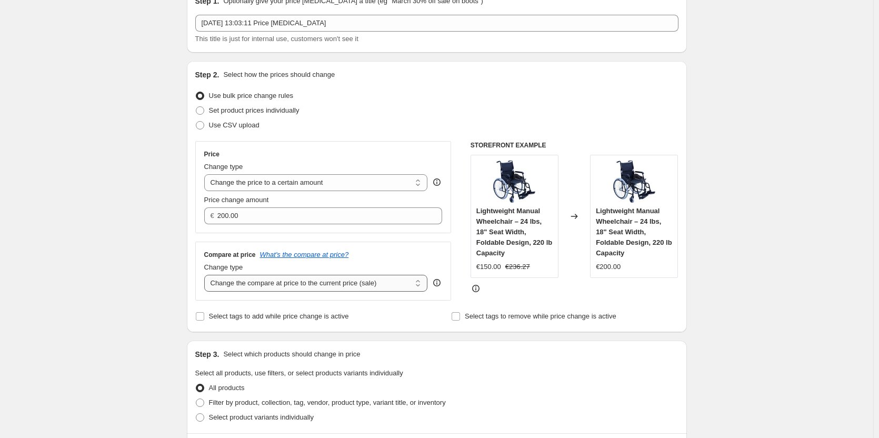
drag, startPoint x: 348, startPoint y: 272, endPoint x: 344, endPoint y: 287, distance: 15.7
click at [347, 279] on div "Change type Change the compare at price to the current price (sale) Change the …" at bounding box center [316, 276] width 224 height 29
click at [345, 288] on select "Change the compare at price to the current price (sale) Change the compare at p…" at bounding box center [316, 283] width 224 height 17
select select "remove"
click at [206, 275] on select "Change the compare at price to the current price (sale) Change the compare at p…" at bounding box center [316, 283] width 224 height 17
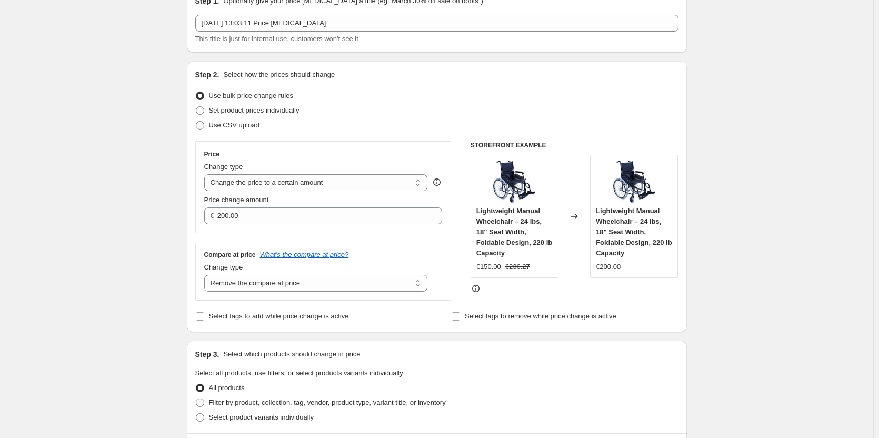
click at [525, 293] on div at bounding box center [575, 288] width 208 height 11
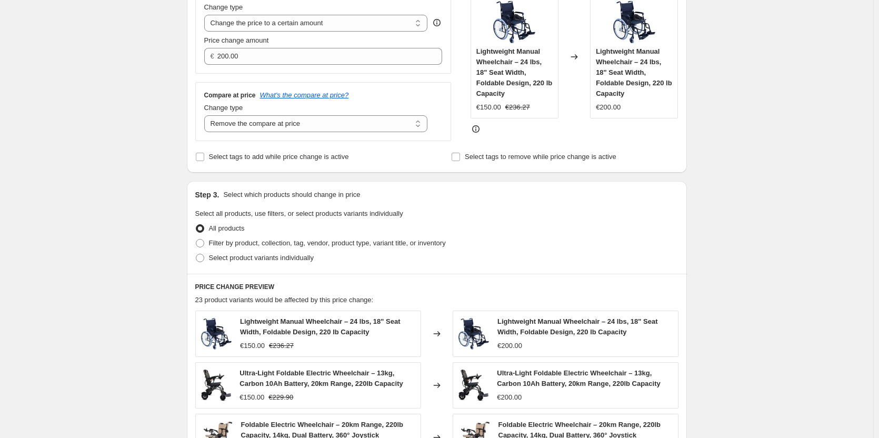
scroll to position [211, 0]
click at [202, 246] on span at bounding box center [200, 245] width 8 height 8
click at [196, 241] on input "Filter by product, collection, tag, vendor, product type, variant title, or inv…" at bounding box center [196, 241] width 1 height 1
radio input "true"
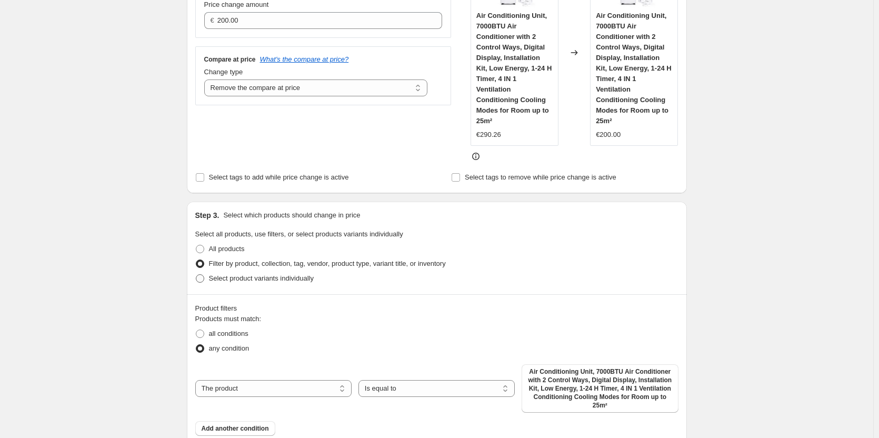
scroll to position [369, 0]
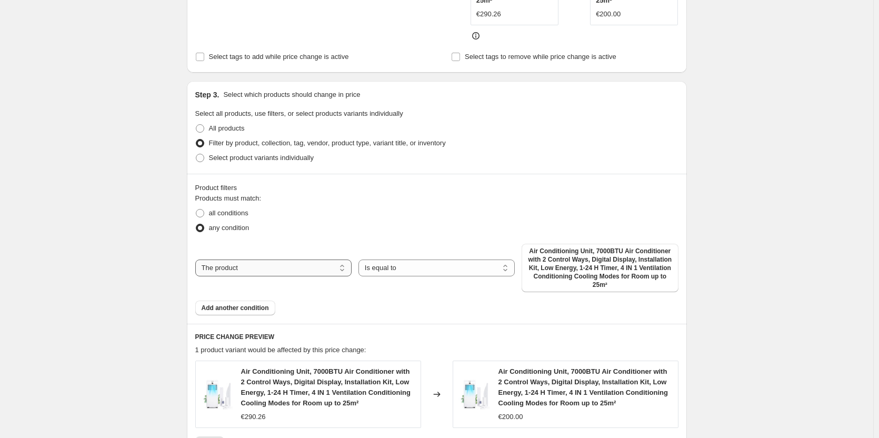
click at [287, 269] on select "The product The product's collection The product's tag The product's vendor The…" at bounding box center [273, 268] width 156 height 17
select select "collection"
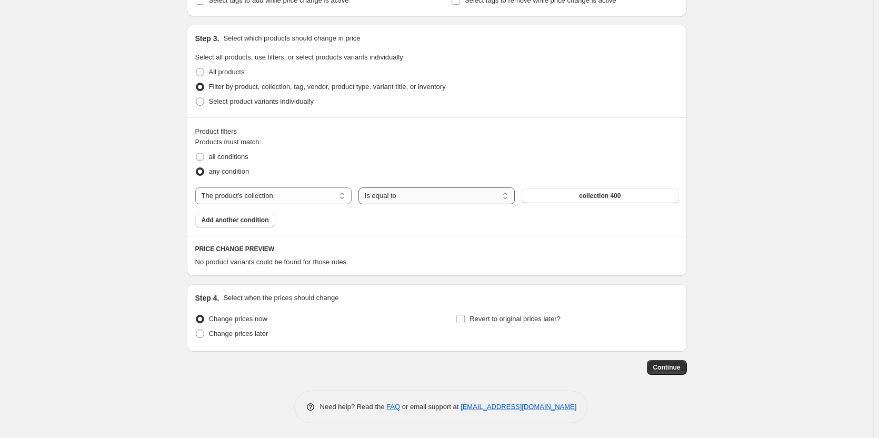
click at [395, 197] on select "Is equal to Is not equal to" at bounding box center [437, 195] width 156 height 17
select select "not_equal"
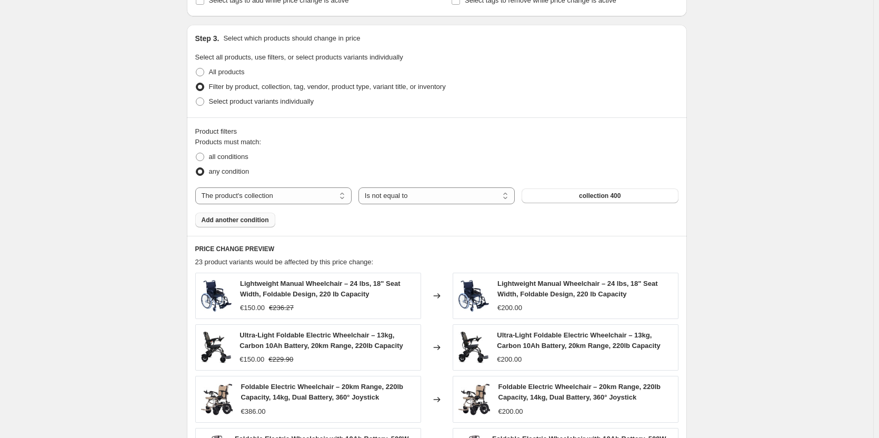
click at [266, 215] on button "Add another condition" at bounding box center [235, 220] width 80 height 15
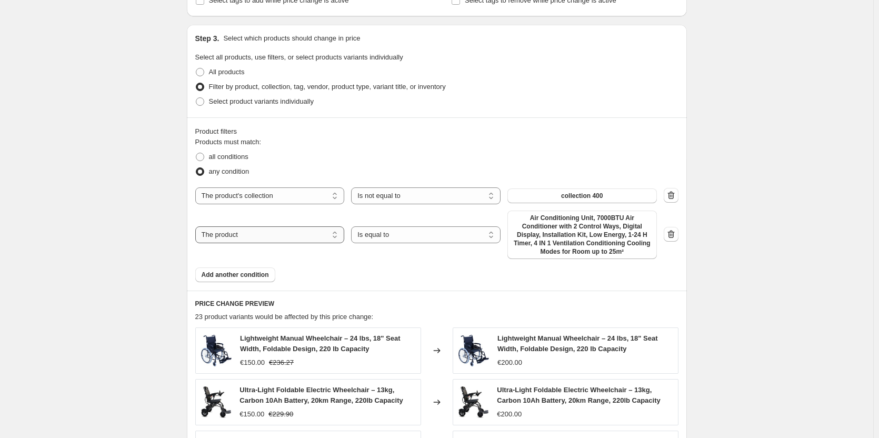
click at [268, 239] on select "The product The product's collection The product's tag The product's vendor The…" at bounding box center [270, 234] width 150 height 17
select select "collection"
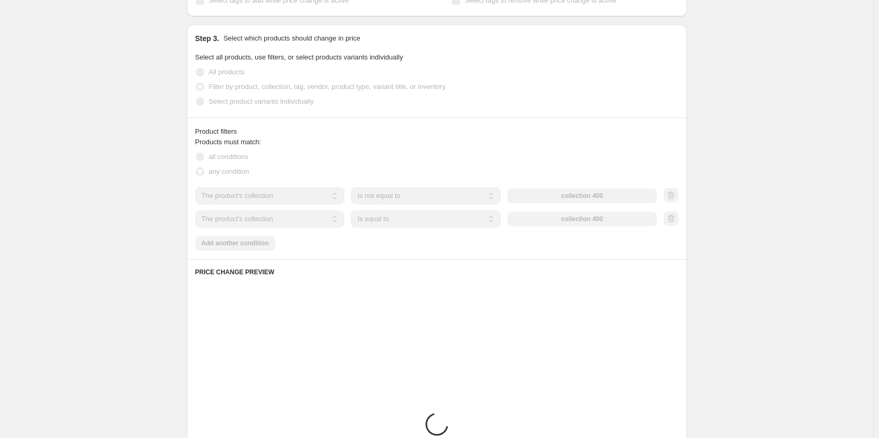
click at [408, 220] on select "Is equal to Is not equal to" at bounding box center [426, 219] width 150 height 17
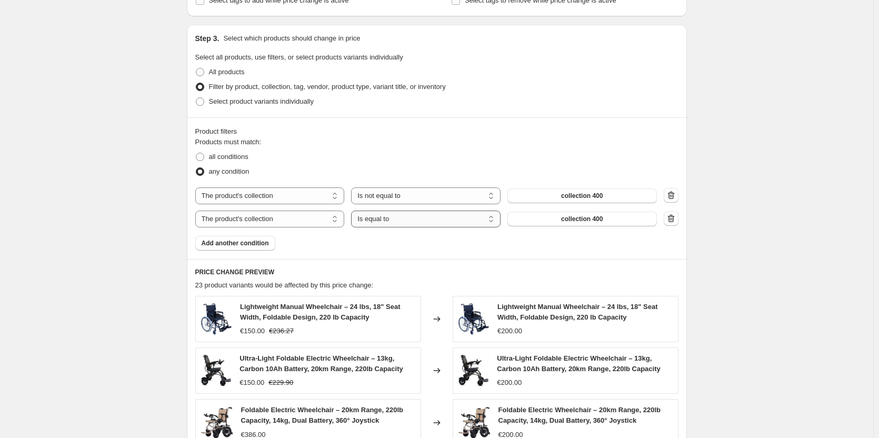
select select "not_equal"
click at [565, 220] on span "collection 400" at bounding box center [582, 219] width 42 height 8
click at [538, 161] on div "all conditions" at bounding box center [436, 157] width 483 height 15
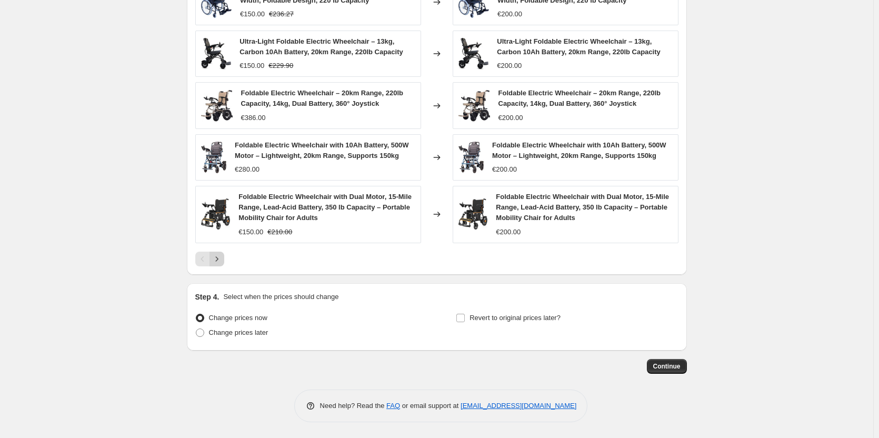
click at [219, 262] on icon "Next" at bounding box center [217, 259] width 11 height 11
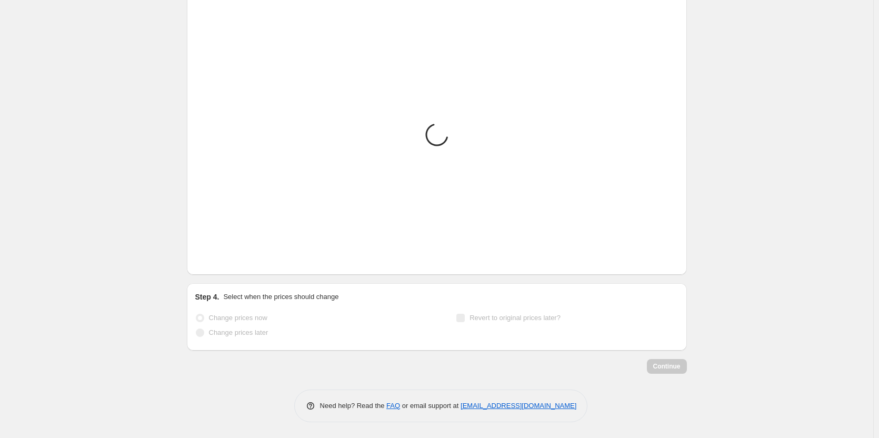
scroll to position [710, 0]
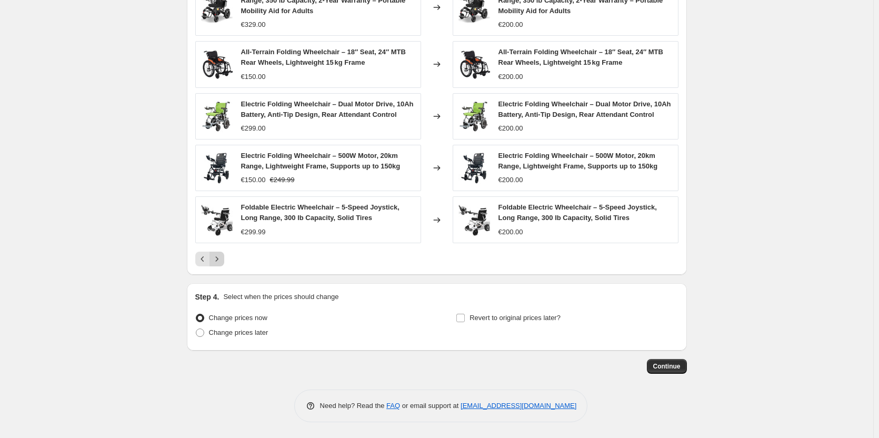
click at [219, 262] on icon "Next" at bounding box center [217, 259] width 11 height 11
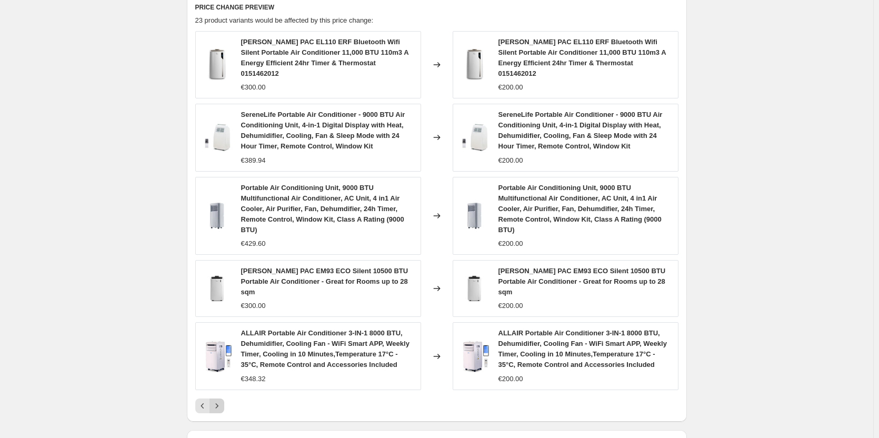
scroll to position [721, 0]
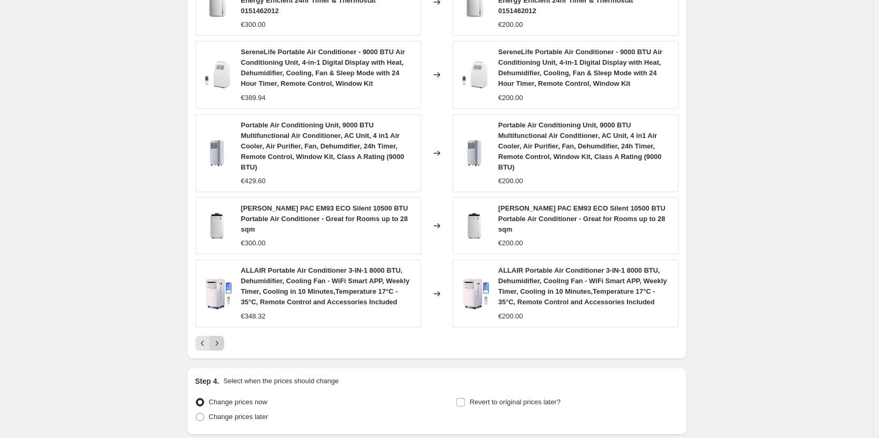
click at [219, 262] on div "ALLAIR Portable Air Conditioner 3-IN-1 8000 BTU, Dehumidifier, Cooling Fan - Wi…" at bounding box center [308, 293] width 226 height 67
click at [222, 342] on icon "Next" at bounding box center [217, 343] width 11 height 11
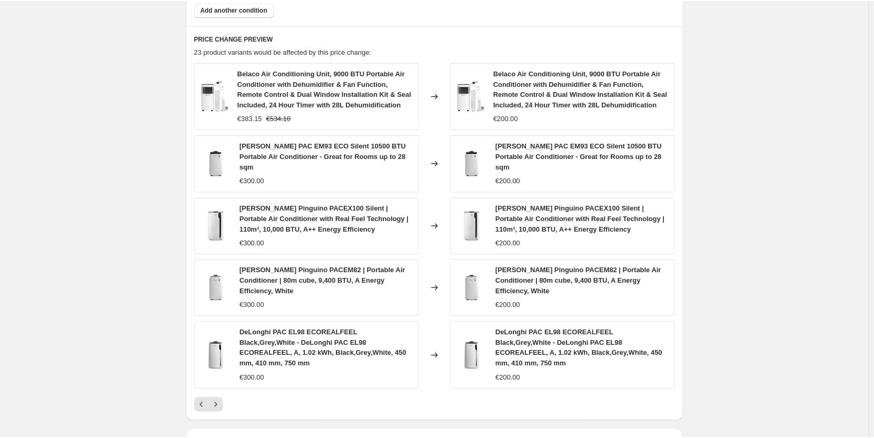
scroll to position [753, 0]
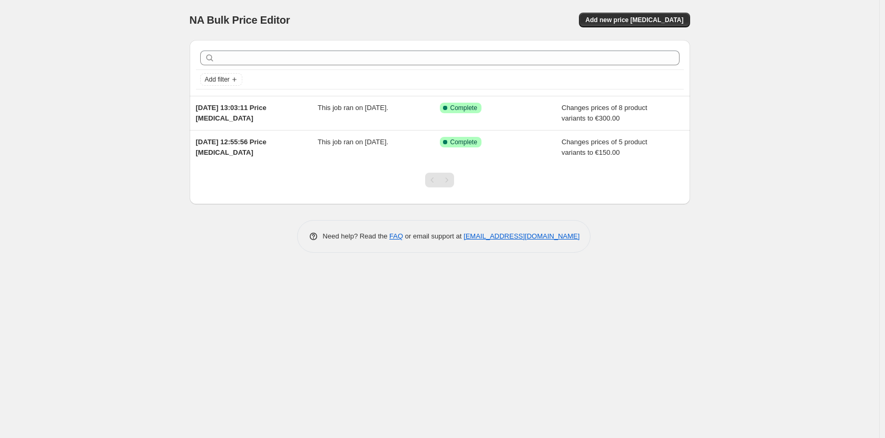
drag, startPoint x: 0, startPoint y: 0, endPoint x: 140, endPoint y: 123, distance: 186.2
click at [127, 125] on div "NA Bulk Price Editor. This page is ready NA Bulk Price Editor Add new price [ME…" at bounding box center [439, 219] width 879 height 438
click at [663, 17] on span "Add new price [MEDICAL_DATA]" at bounding box center [634, 20] width 98 height 8
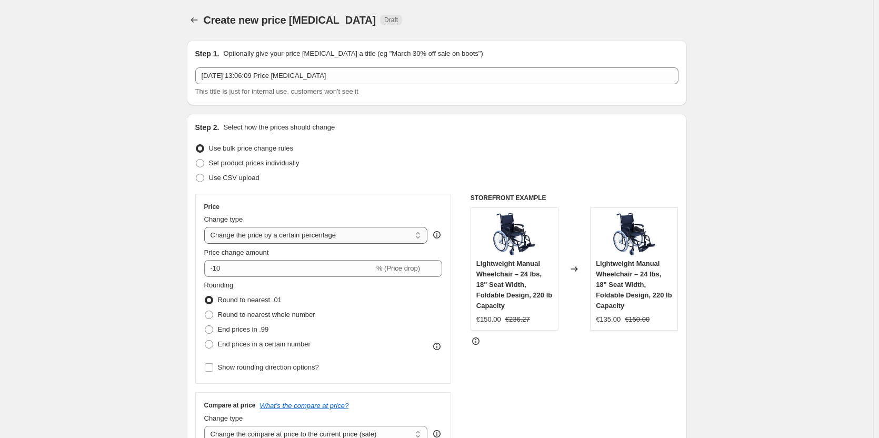
click at [323, 235] on select "Change the price to a certain amount Change the price by a certain amount Chang…" at bounding box center [316, 235] width 224 height 17
select select "to"
click at [206, 227] on select "Change the price to a certain amount Change the price by a certain amount Chang…" at bounding box center [316, 235] width 224 height 17
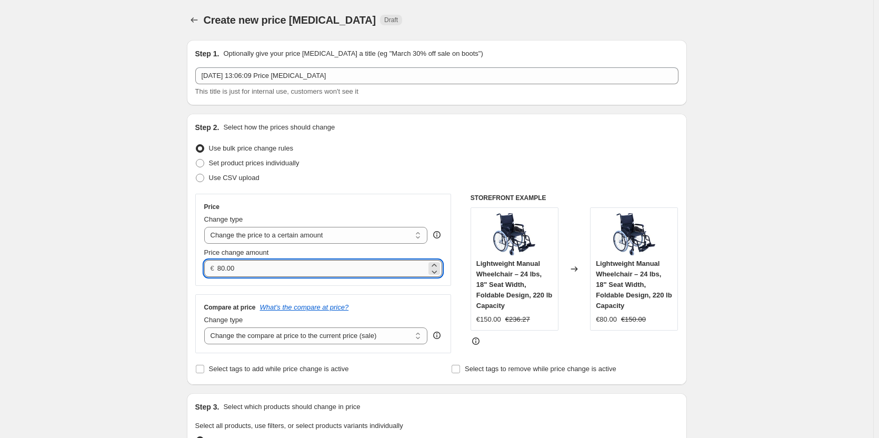
click at [277, 270] on input "80.00" at bounding box center [321, 268] width 209 height 17
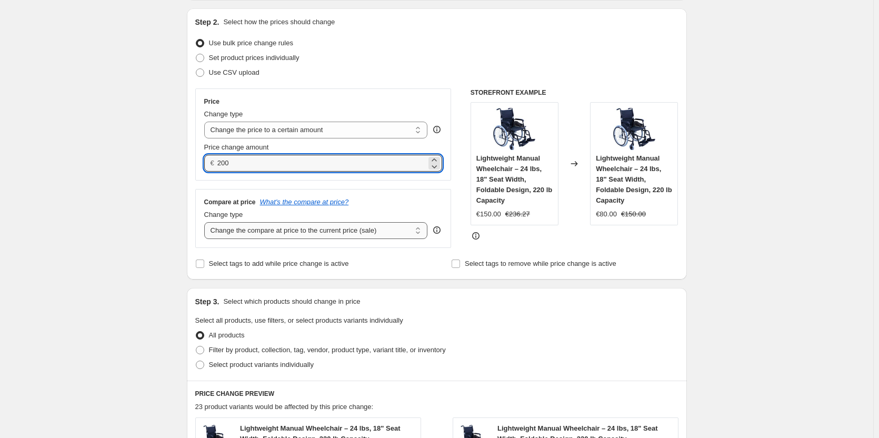
type input "200.00"
click at [318, 235] on select "Change the compare at price to the current price (sale) Change the compare at p…" at bounding box center [316, 230] width 224 height 17
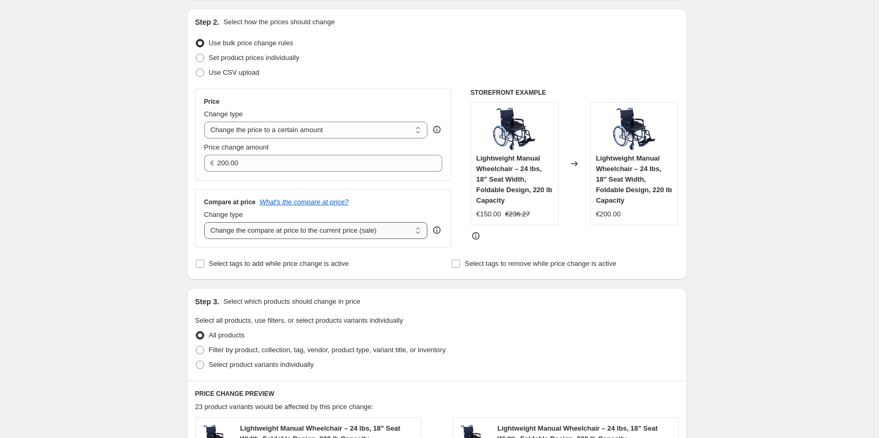
select select "remove"
click at [206, 222] on select "Change the compare at price to the current price (sale) Change the compare at p…" at bounding box center [316, 230] width 224 height 17
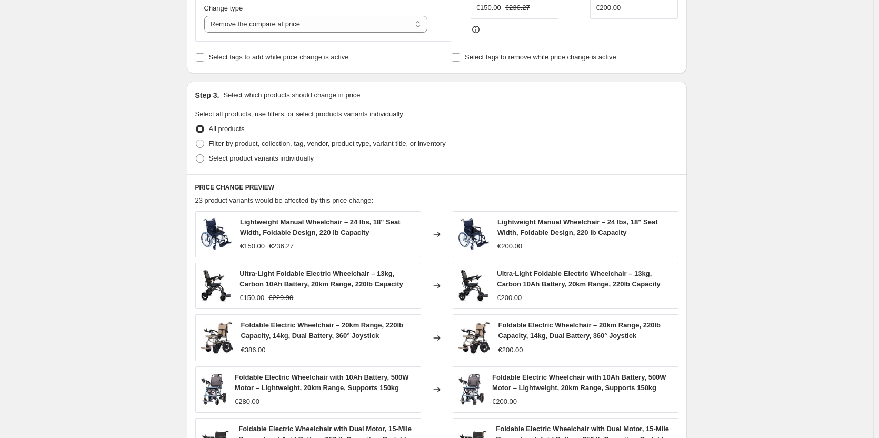
scroll to position [421, 0]
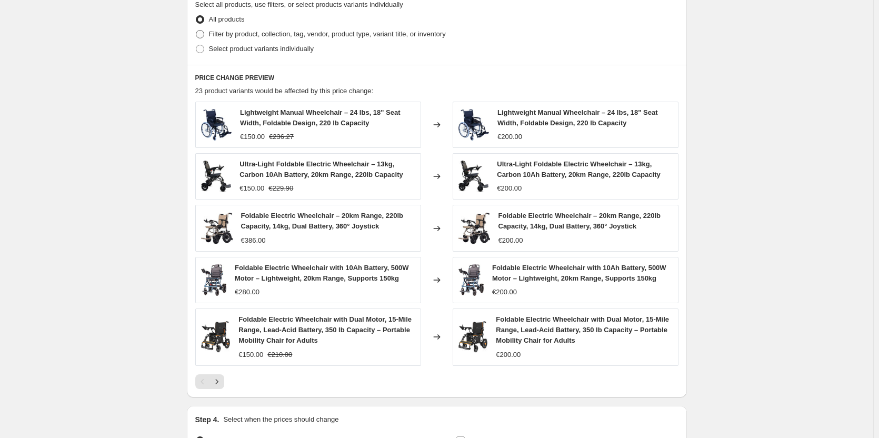
click at [201, 35] on span at bounding box center [200, 34] width 8 height 8
click at [196, 31] on input "Filter by product, collection, tag, vendor, product type, variant title, or inv…" at bounding box center [196, 30] width 1 height 1
radio input "true"
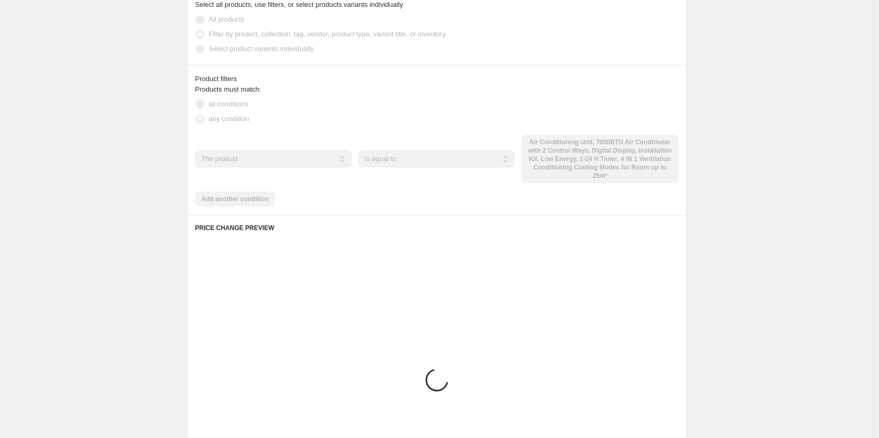
scroll to position [478, 0]
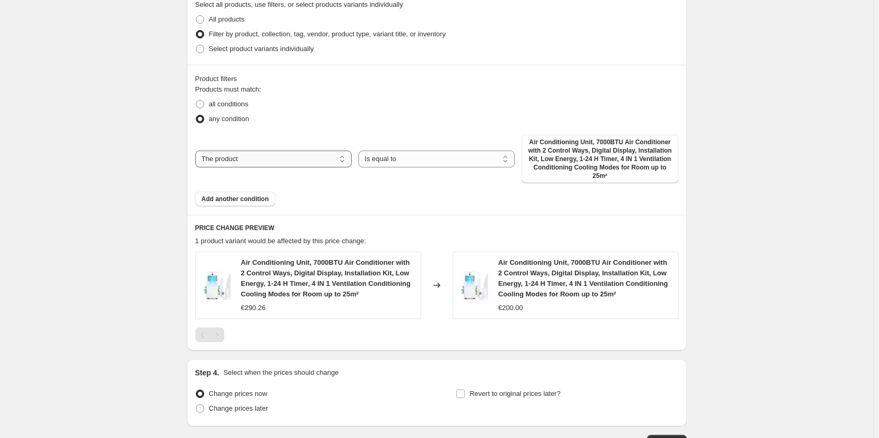
click at [238, 162] on select "The product The product's collection The product's tag The product's vendor The…" at bounding box center [273, 159] width 156 height 17
click at [389, 159] on select "Is equal to Is not equal to" at bounding box center [437, 159] width 156 height 17
select select "not_equal"
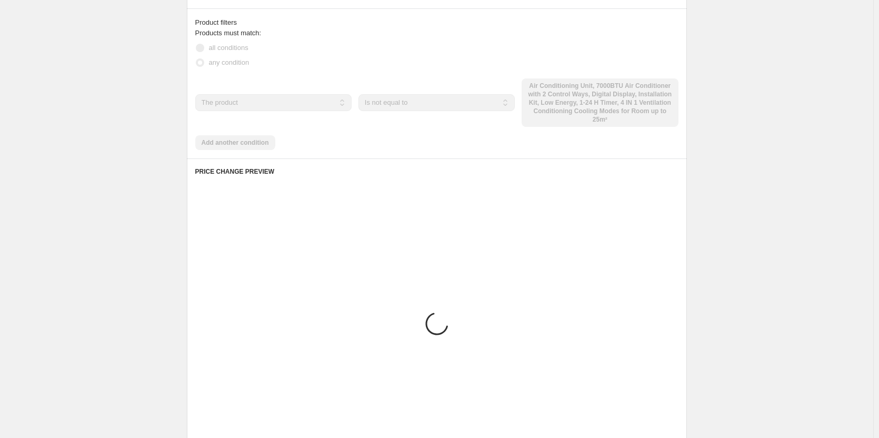
scroll to position [421, 0]
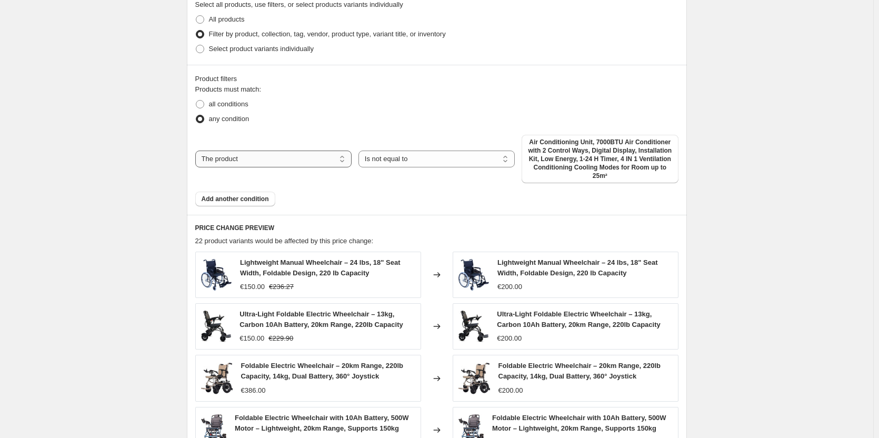
click at [308, 159] on select "The product The product's collection The product's tag The product's vendor The…" at bounding box center [273, 159] width 156 height 17
select select "collection"
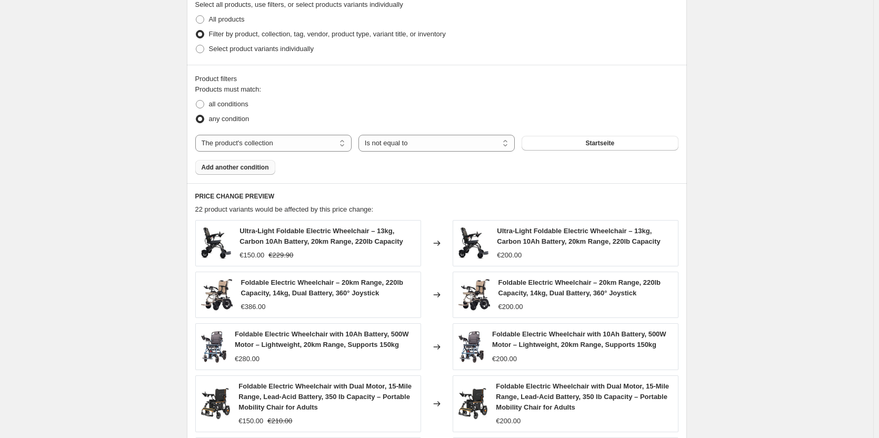
click at [259, 173] on button "Add another condition" at bounding box center [235, 167] width 80 height 15
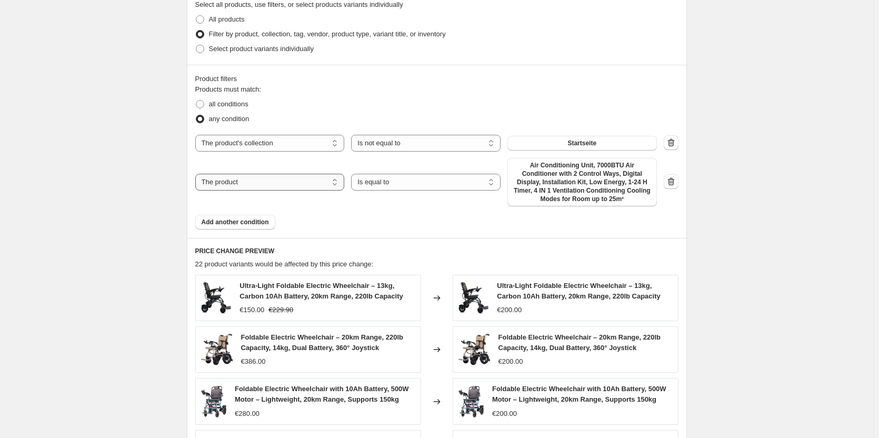
click at [255, 181] on select "The product The product's collection The product's tag The product's vendor The…" at bounding box center [270, 182] width 150 height 17
select select "collection"
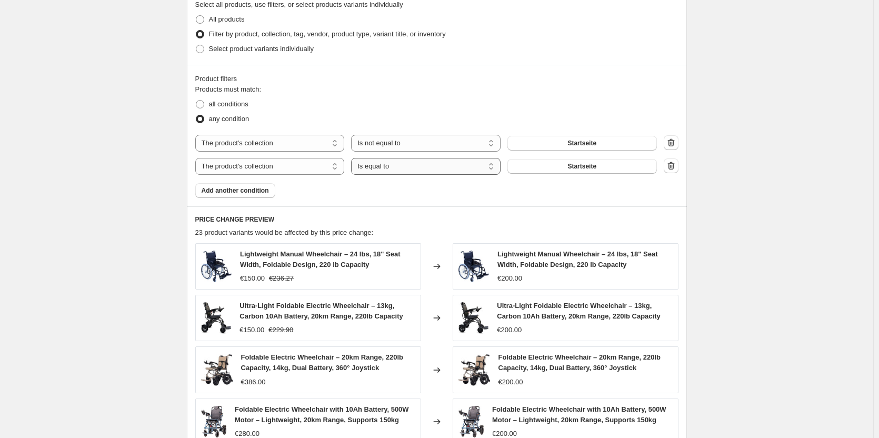
click at [383, 169] on select "Is equal to Is not equal to" at bounding box center [426, 166] width 150 height 17
select select "not_equal"
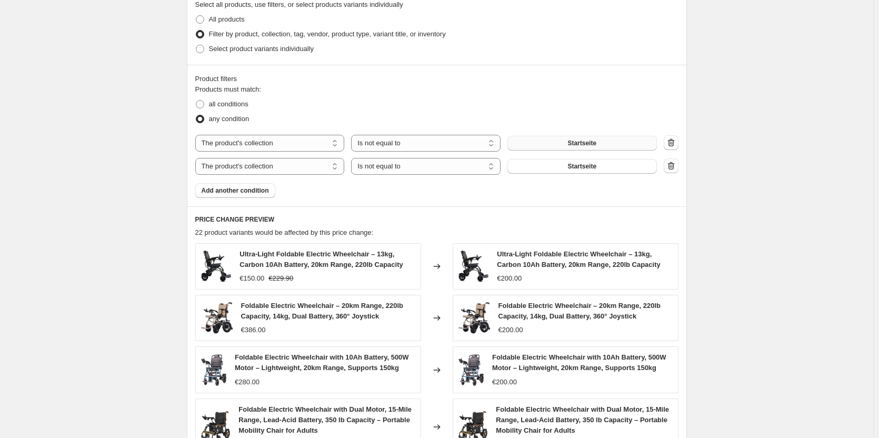
click at [576, 143] on span "Startseite" at bounding box center [582, 143] width 29 height 8
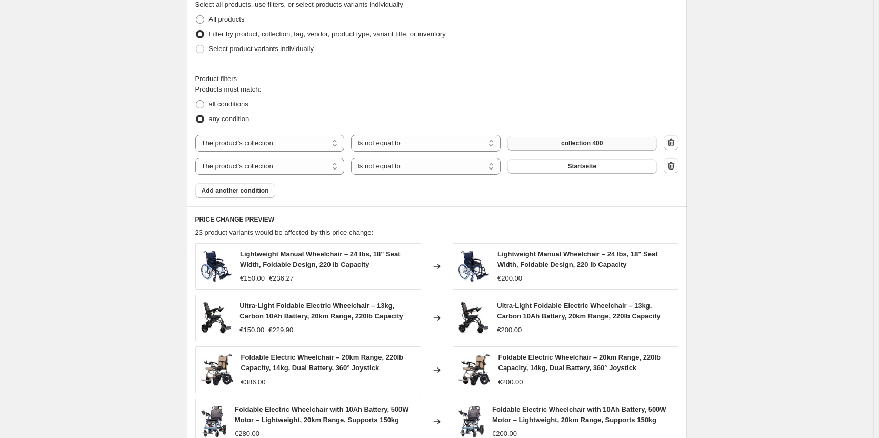
click at [597, 169] on span "Startseite" at bounding box center [582, 166] width 29 height 8
click at [605, 200] on div "Product filters Products must match: all conditions any condition The product T…" at bounding box center [437, 136] width 500 height 142
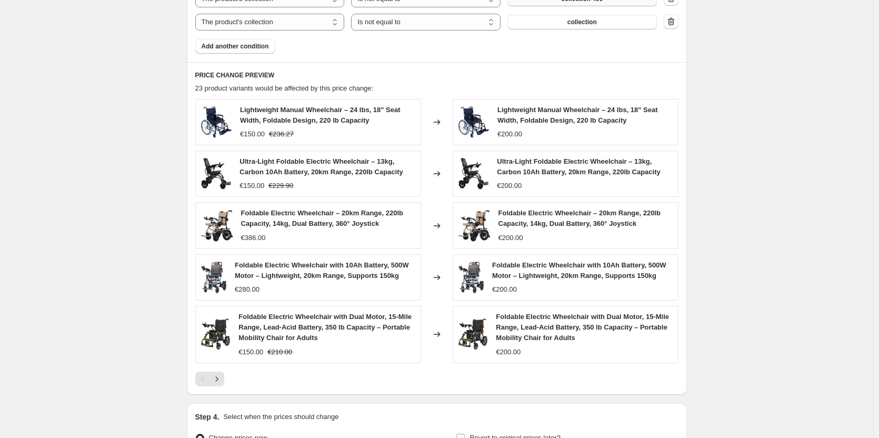
scroll to position [632, 0]
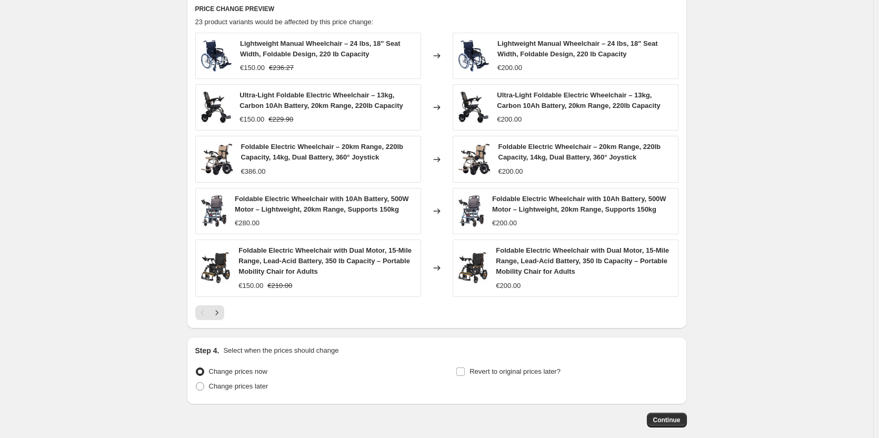
click at [355, 320] on div at bounding box center [436, 312] width 483 height 15
click at [586, 320] on div at bounding box center [436, 312] width 483 height 15
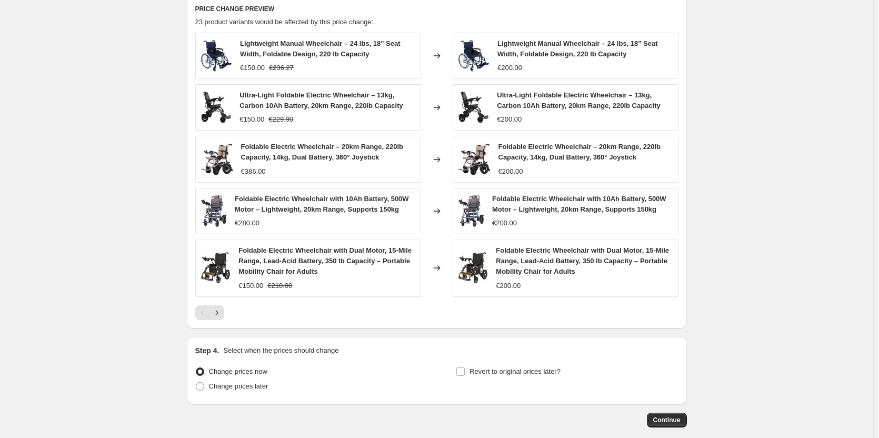
click at [450, 21] on div "23 product variants would be affected by this price change:" at bounding box center [436, 22] width 483 height 11
click at [231, 320] on div at bounding box center [436, 312] width 483 height 15
click at [221, 318] on icon "Next" at bounding box center [217, 313] width 11 height 11
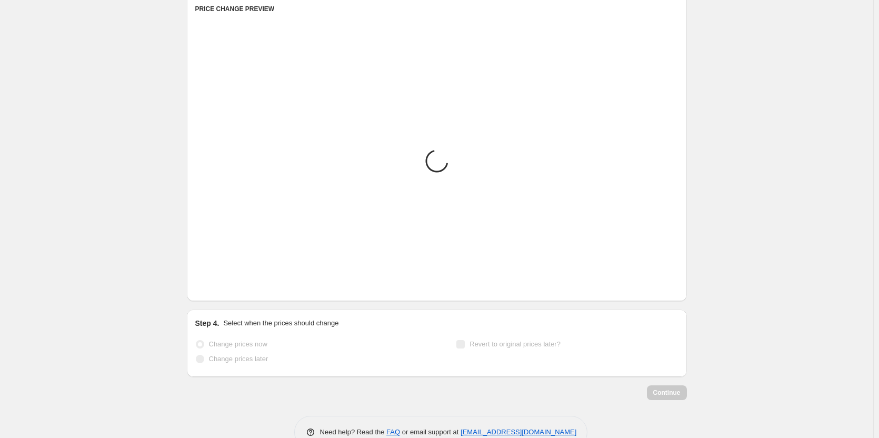
scroll to position [646, 0]
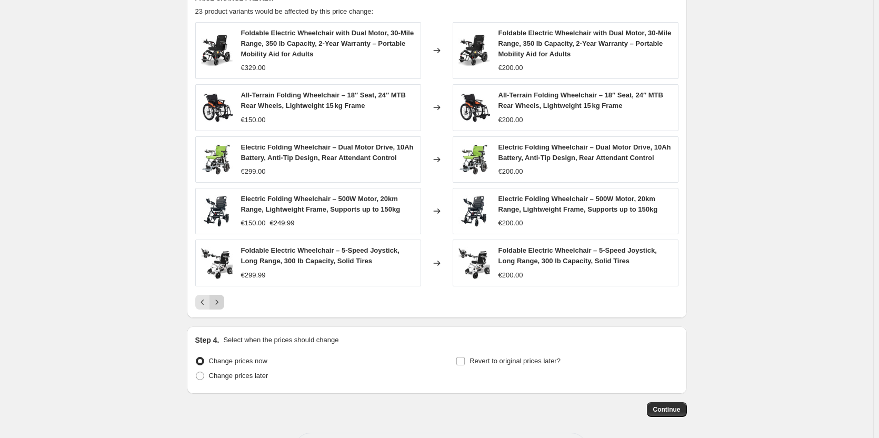
click at [222, 308] on icon "Next" at bounding box center [217, 302] width 11 height 11
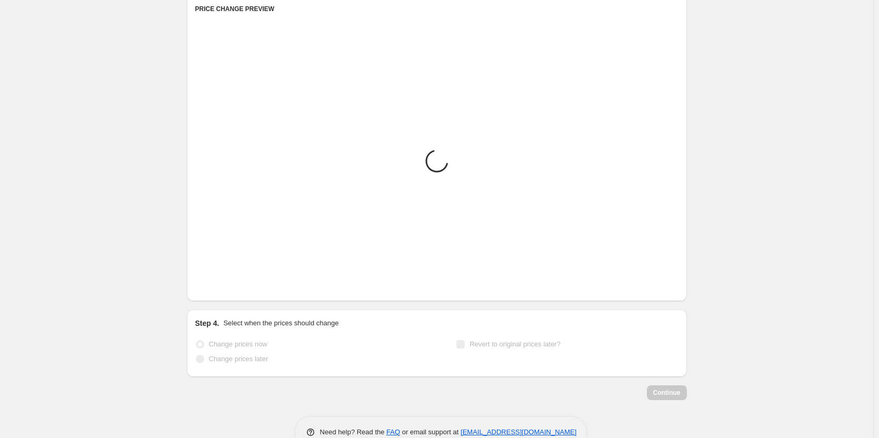
scroll to position [657, 0]
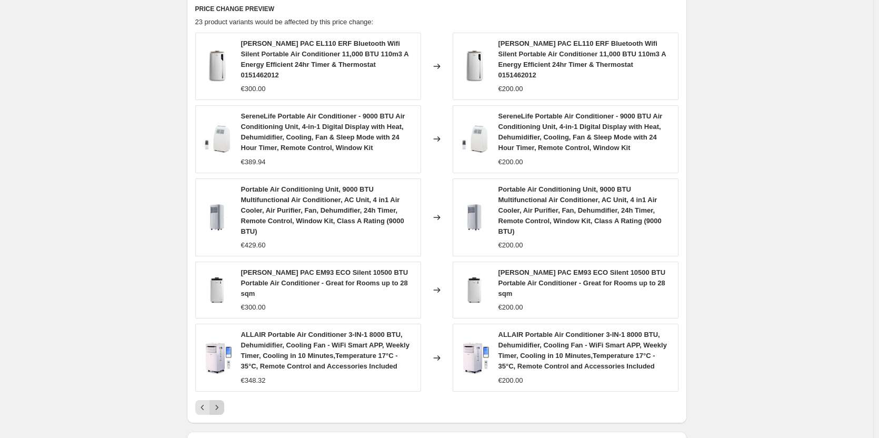
click at [223, 323] on div "[PERSON_NAME] PAC EL110 ERF Bluetooth Wifi Silent Portable Air Conditioner 11,0…" at bounding box center [436, 212] width 483 height 359
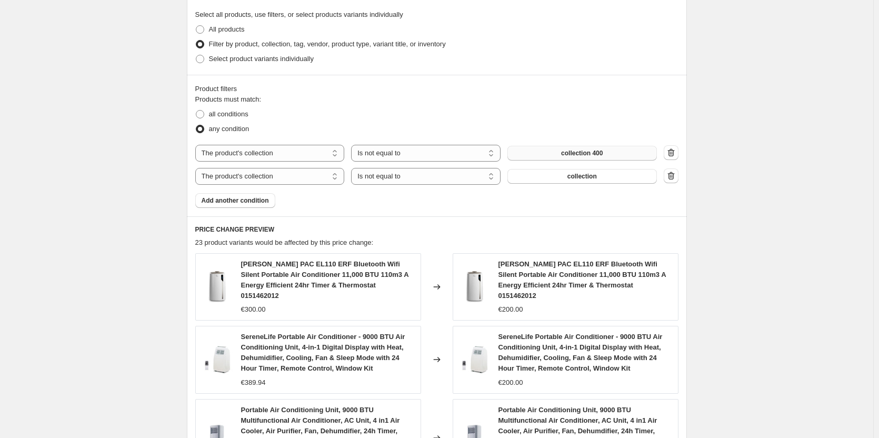
scroll to position [341, 0]
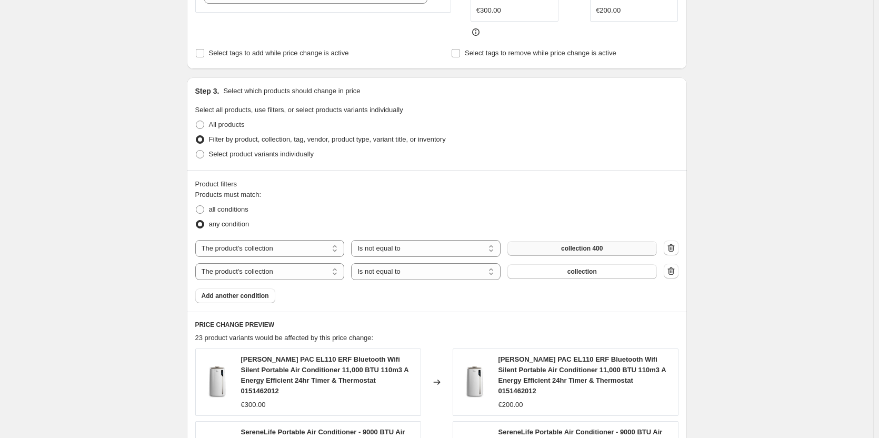
click at [343, 297] on div "Products must match: all conditions any condition The product The product's col…" at bounding box center [436, 247] width 483 height 114
click at [674, 271] on icon "button" at bounding box center [671, 271] width 11 height 11
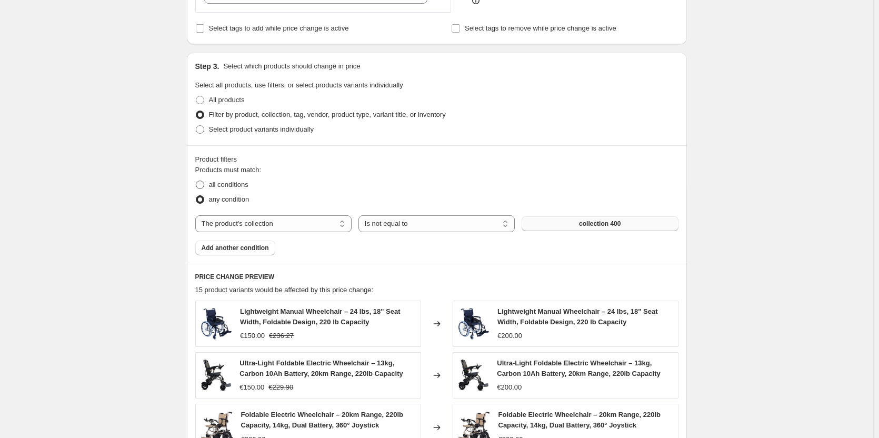
click at [202, 181] on span at bounding box center [200, 185] width 8 height 8
click at [196, 181] on input "all conditions" at bounding box center [196, 181] width 1 height 1
radio input "true"
click at [282, 222] on select "The product The product's collection The product's tag The product's vendor The…" at bounding box center [273, 223] width 156 height 17
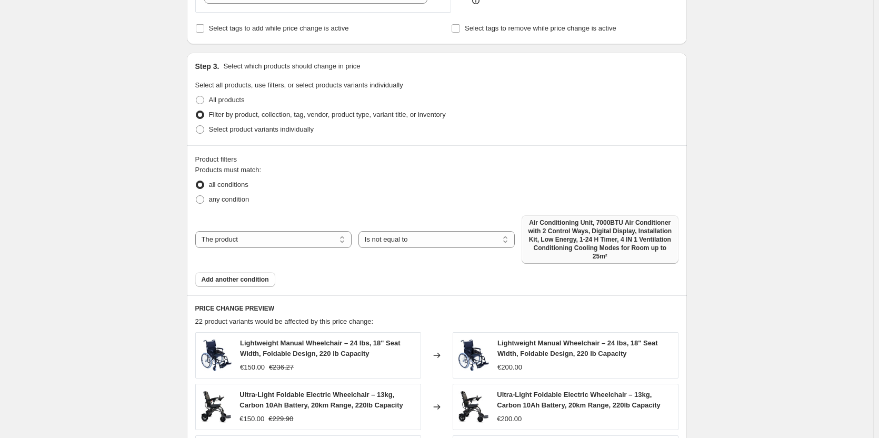
click at [593, 243] on span "Air Conditioning Unit, 7000BTU Air Conditioner with 2 Control Ways, Digital Dis…" at bounding box center [600, 240] width 144 height 42
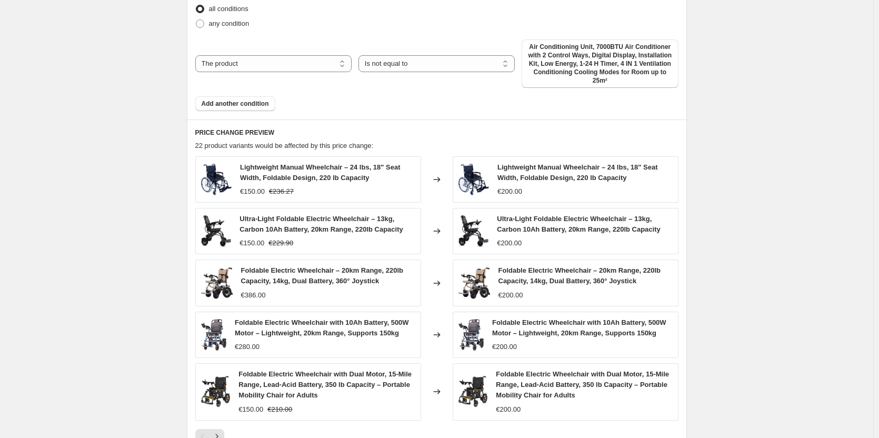
scroll to position [499, 0]
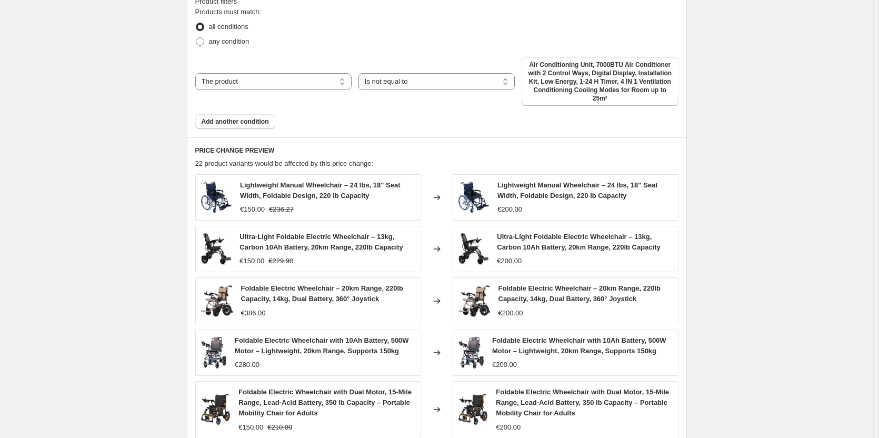
click at [409, 118] on div "Products must match: all conditions any condition The product The product's col…" at bounding box center [436, 68] width 483 height 122
click at [322, 81] on select "The product The product's collection The product's tag The product's vendor The…" at bounding box center [273, 81] width 156 height 17
select select "collection"
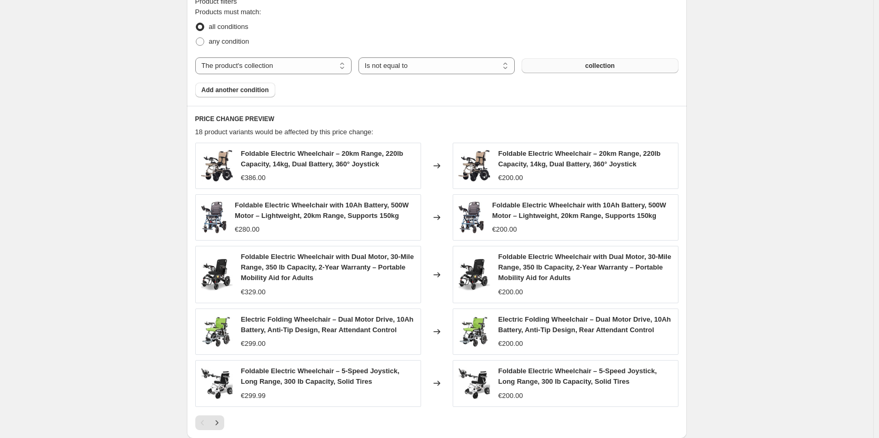
click at [596, 69] on span "collection" at bounding box center [600, 66] width 29 height 8
click at [235, 87] on span "Add another condition" at bounding box center [235, 90] width 67 height 8
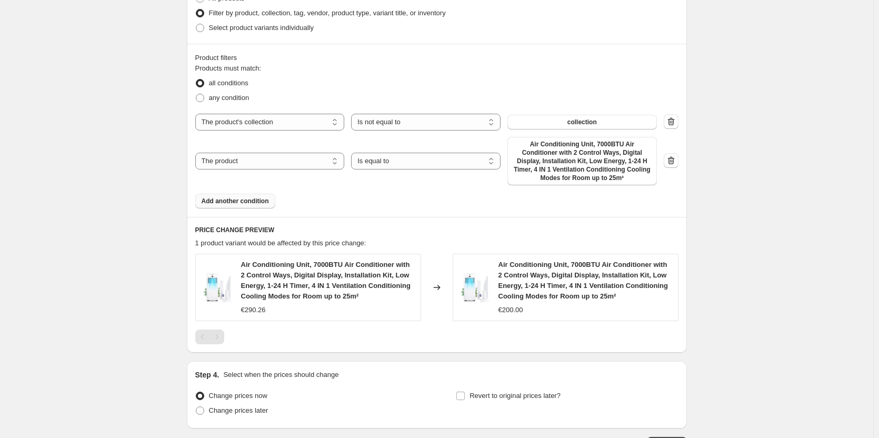
scroll to position [555, 0]
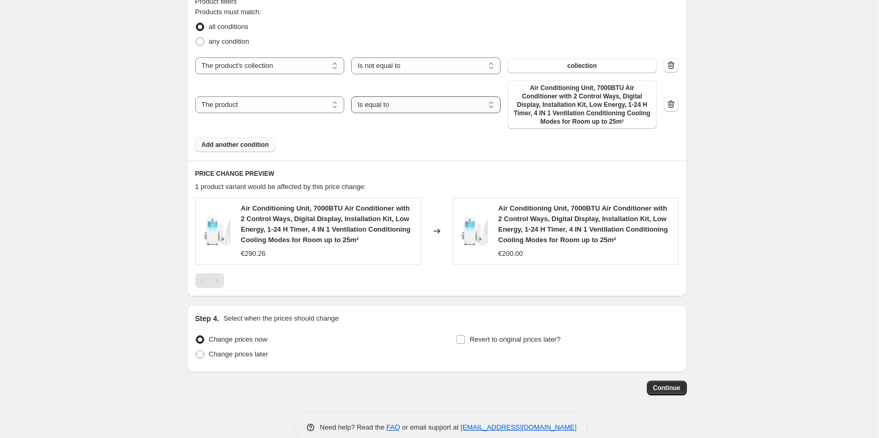
click at [396, 100] on select "Is equal to Is not equal to" at bounding box center [426, 104] width 150 height 17
select select "not_equal"
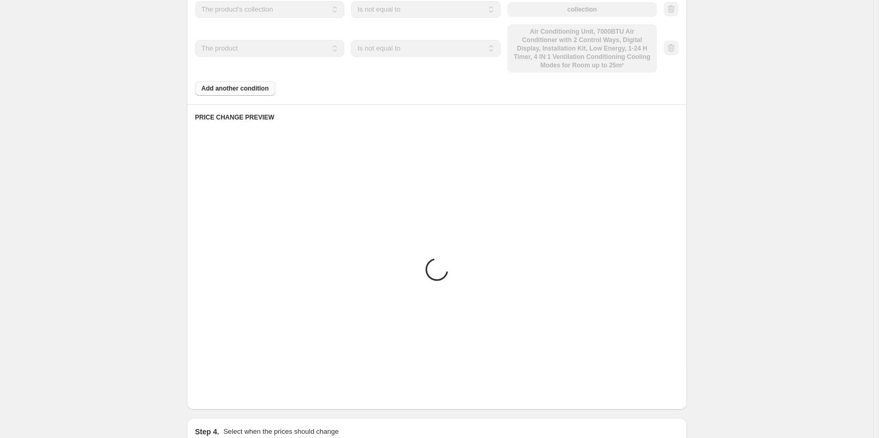
scroll to position [499, 0]
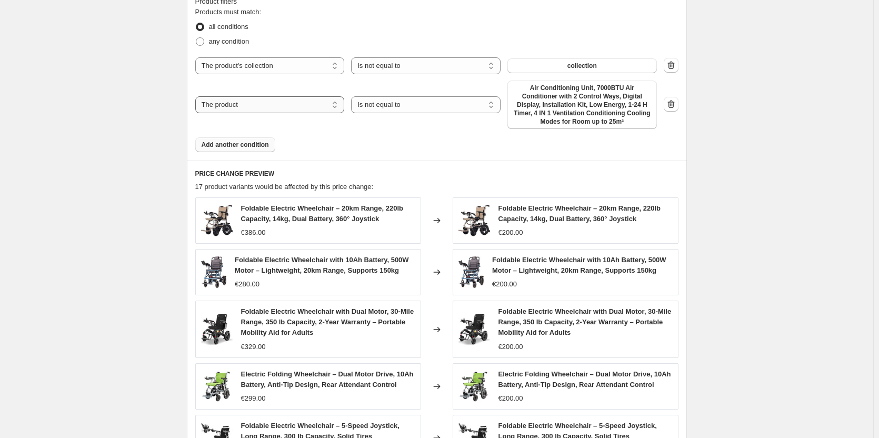
click at [285, 100] on select "The product The product's collection The product's tag The product's vendor The…" at bounding box center [270, 104] width 150 height 17
select select "collection"
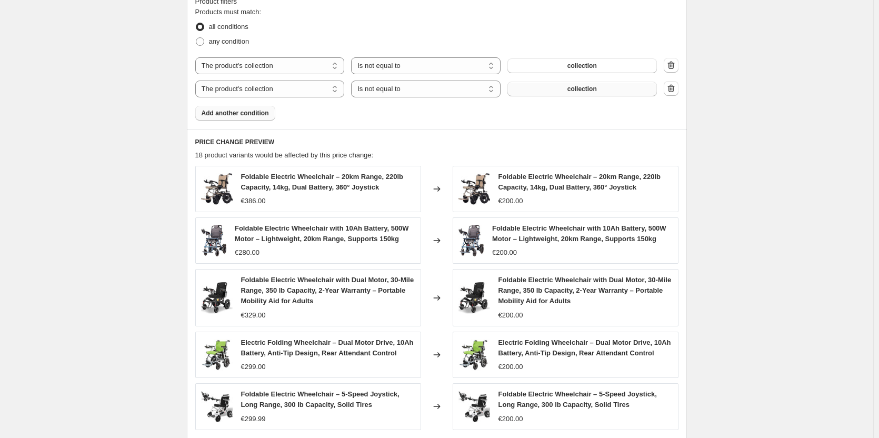
click at [569, 89] on button "collection" at bounding box center [583, 89] width 150 height 15
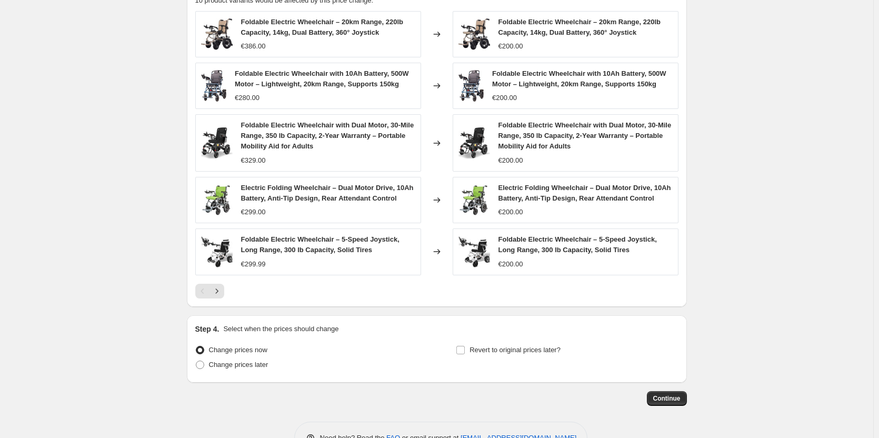
scroll to position [707, 0]
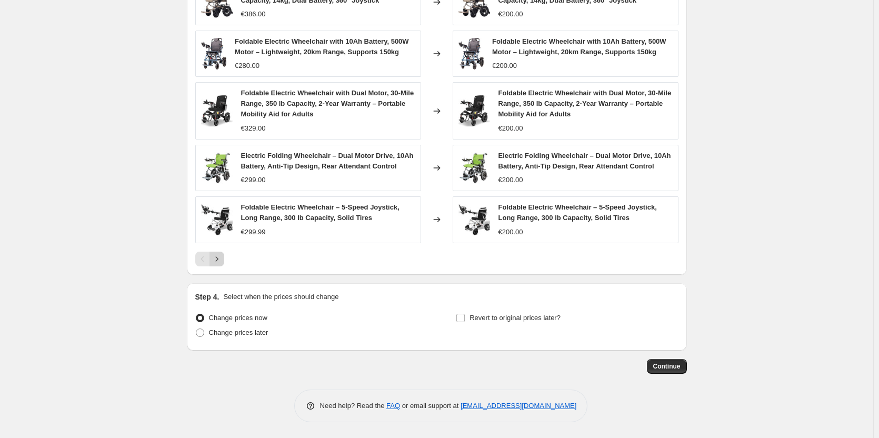
click at [219, 260] on icon "Next" at bounding box center [217, 259] width 11 height 11
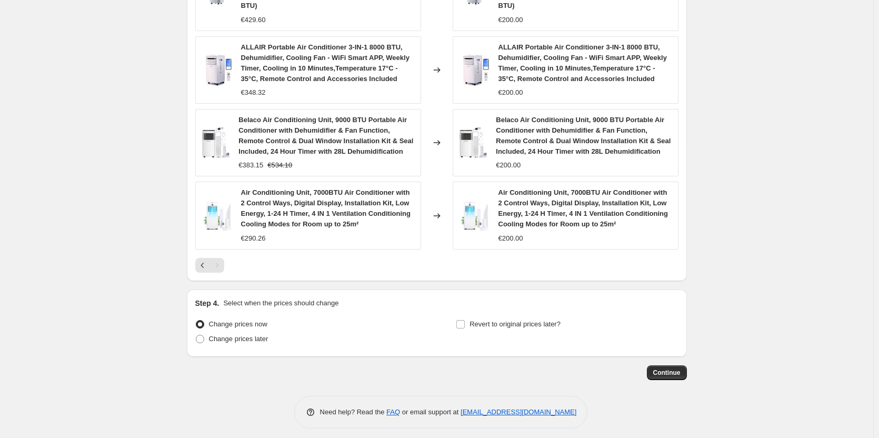
scroll to position [837, 0]
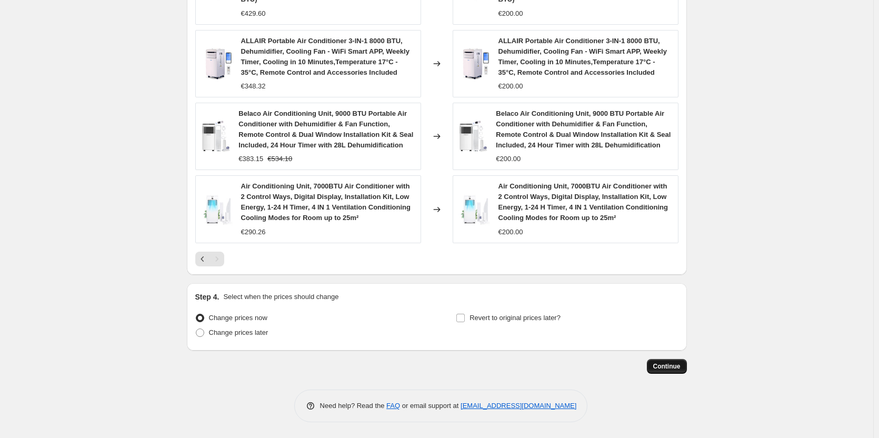
click at [664, 368] on span "Continue" at bounding box center [667, 366] width 27 height 8
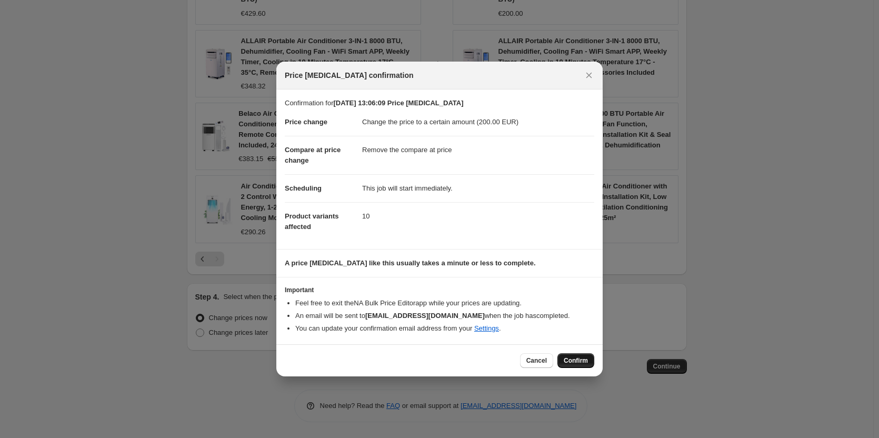
click at [577, 365] on button "Confirm" at bounding box center [576, 360] width 37 height 15
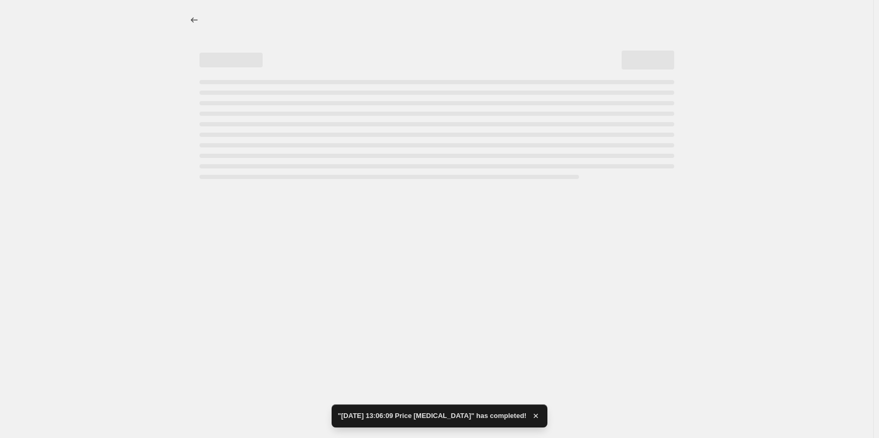
select select "remove"
select select "collection"
select select "not_equal"
select select "collection"
select select "not_equal"
